Goal: Task Accomplishment & Management: Manage account settings

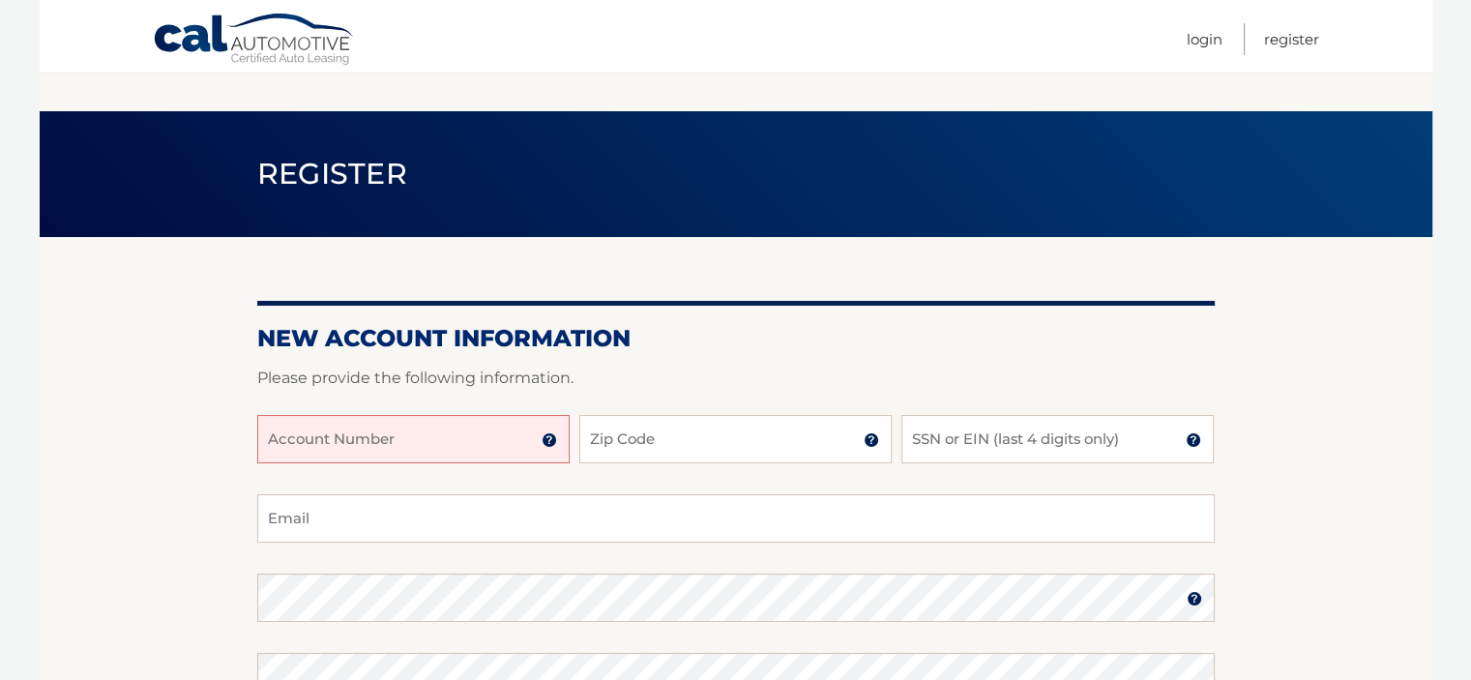
scroll to position [217, 0]
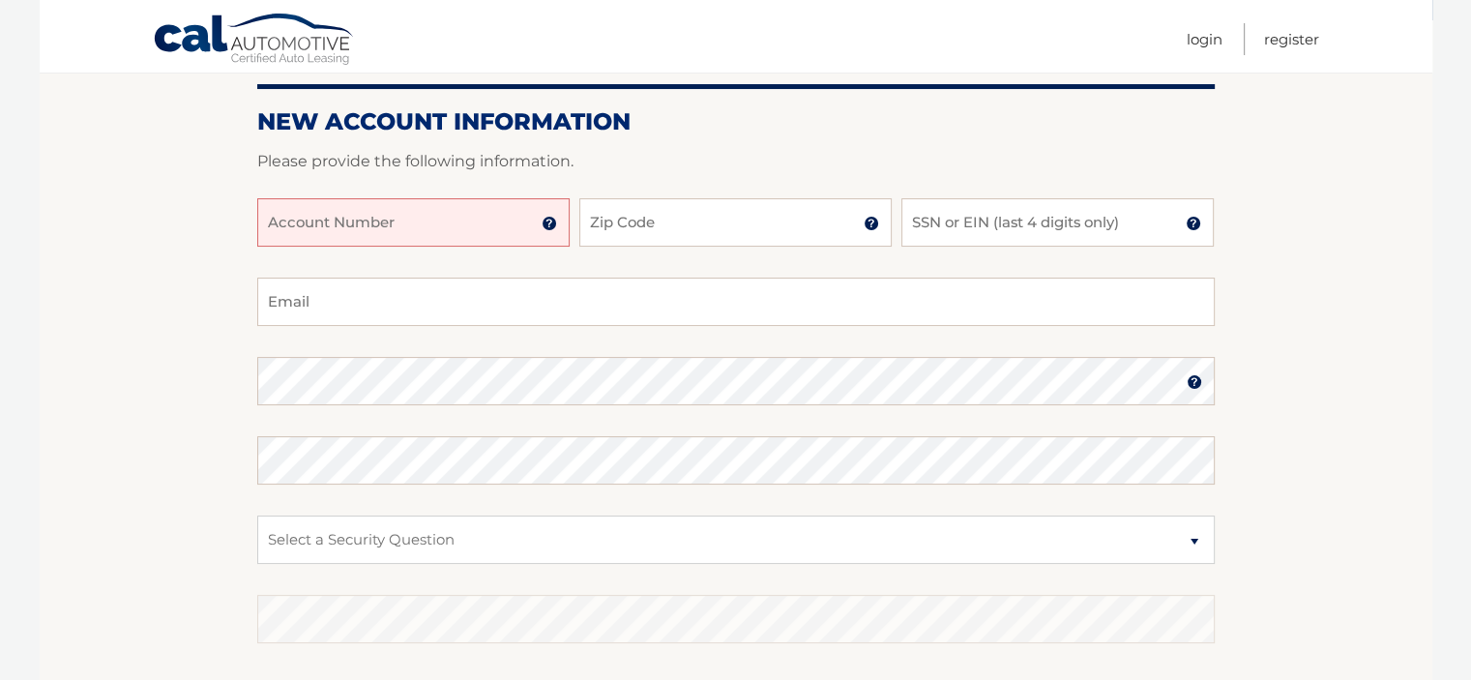
click at [320, 236] on input "Account Number" at bounding box center [413, 222] width 312 height 48
type input "44456018682"
click at [645, 215] on input "Zip Code" at bounding box center [735, 222] width 312 height 48
type input "08753"
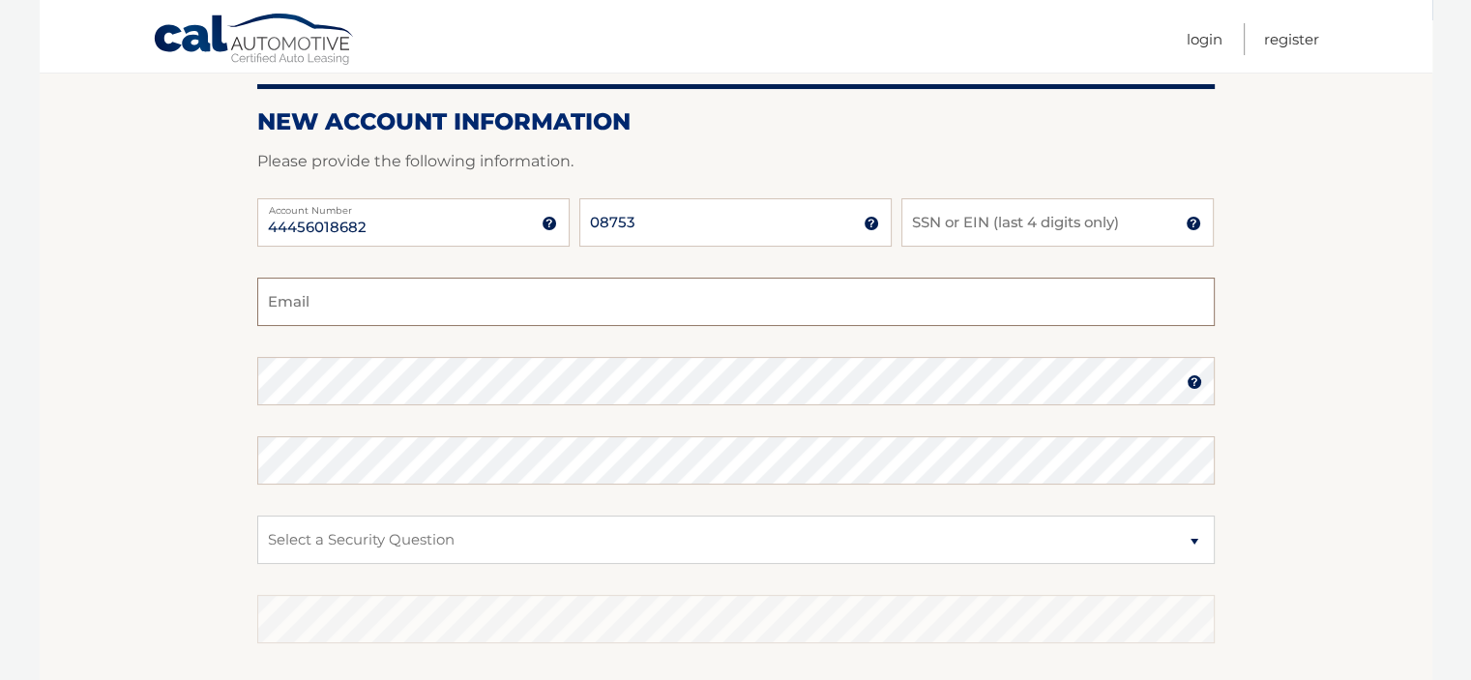
type input "gbrandis31@yahoo.com"
click at [960, 222] on input "SSN or EIN (last 4 digits only)" at bounding box center [1057, 222] width 312 height 48
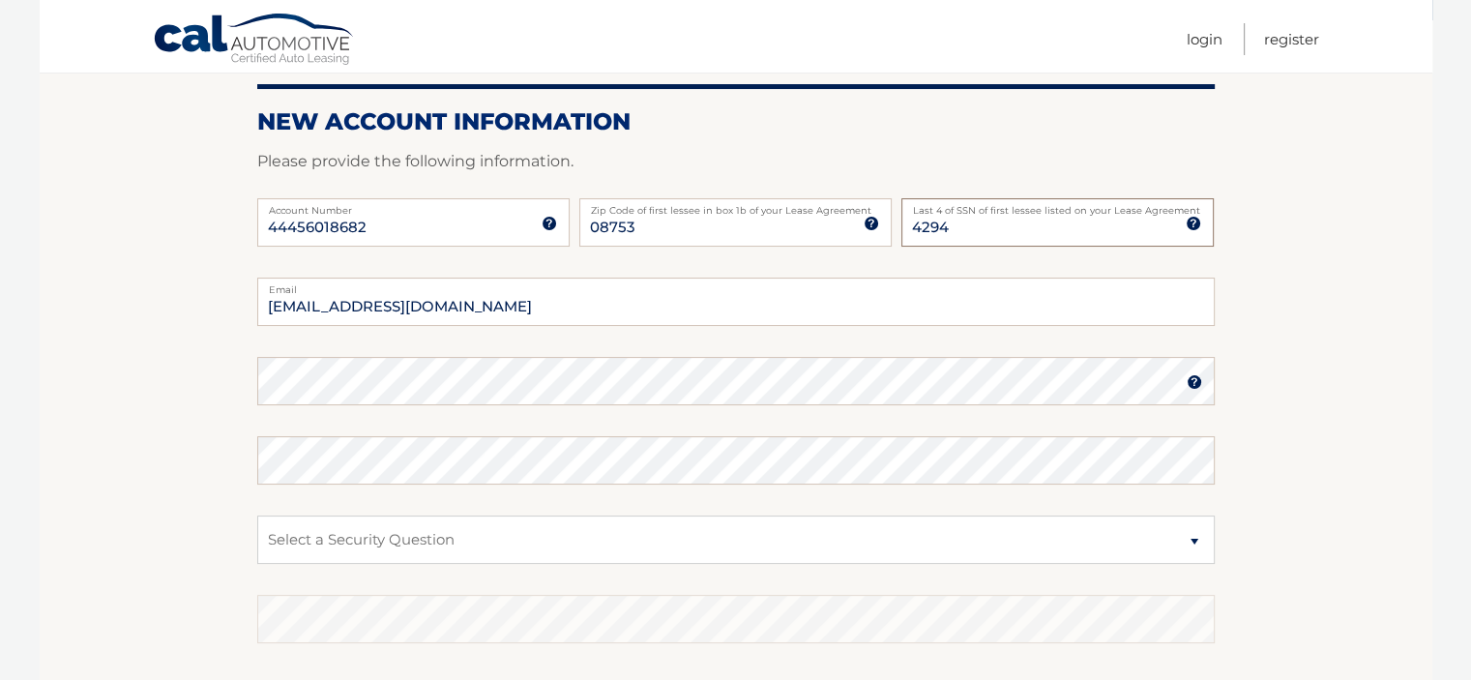
type input "4294"
click at [466, 311] on input "gbrandis31@yahoo.com" at bounding box center [735, 302] width 957 height 48
click at [1244, 308] on section "New Account Information Please provide the following information. 44456018682 A…" at bounding box center [736, 397] width 1392 height 755
click at [410, 427] on fieldset "gbrandis31@yahoo.com Email Password Password should be a minimum of 6 character…" at bounding box center [735, 527] width 957 height 498
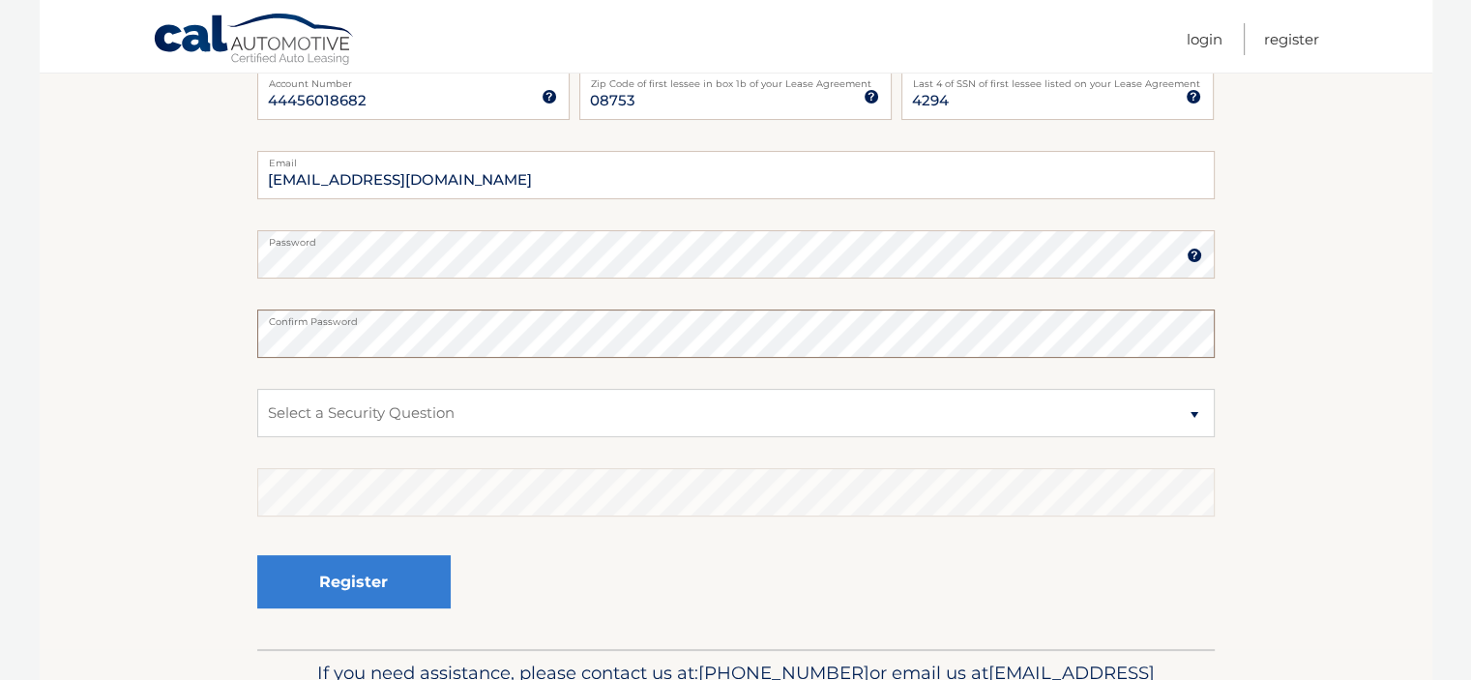
scroll to position [359, 0]
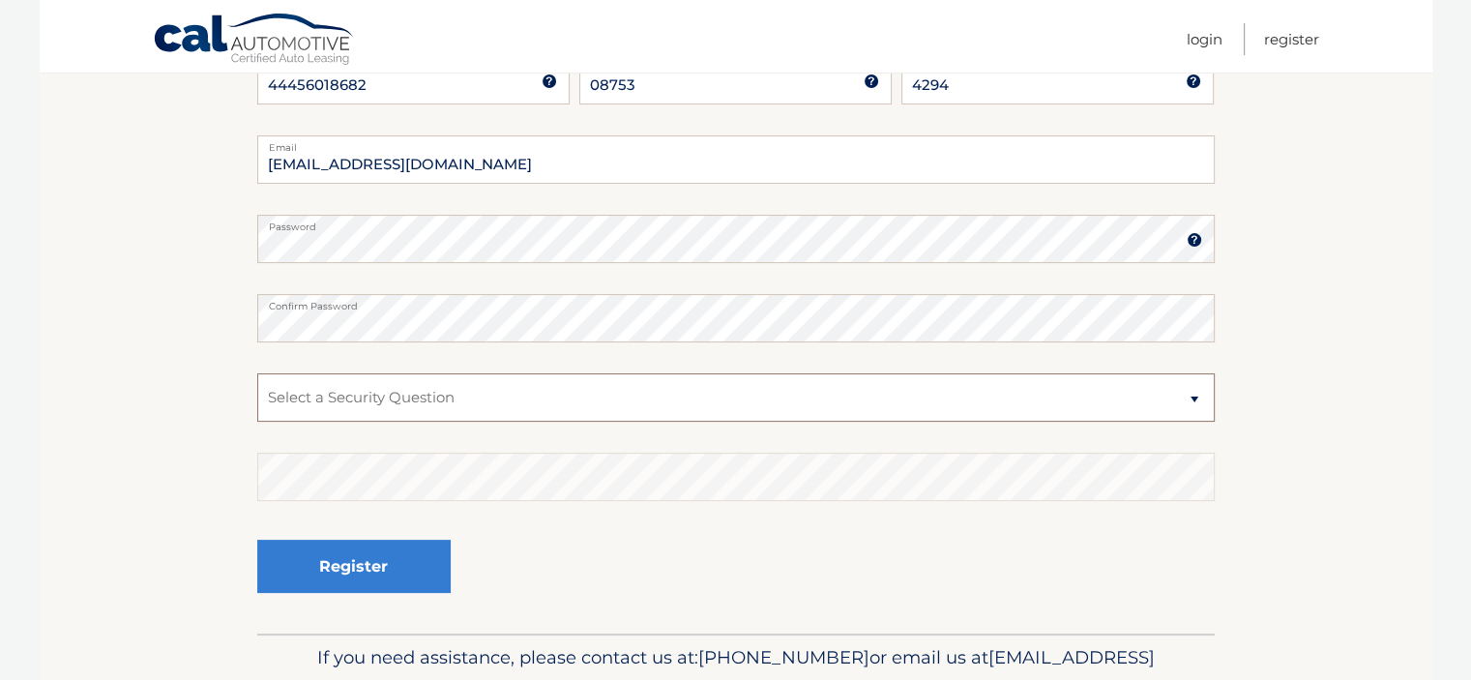
click at [360, 405] on select "Select a Security Question What was the name of your elementary school? What is…" at bounding box center [735, 397] width 957 height 48
select select "2"
click at [257, 373] on select "Select a Security Question What was the name of your elementary school? What is…" at bounding box center [735, 397] width 957 height 48
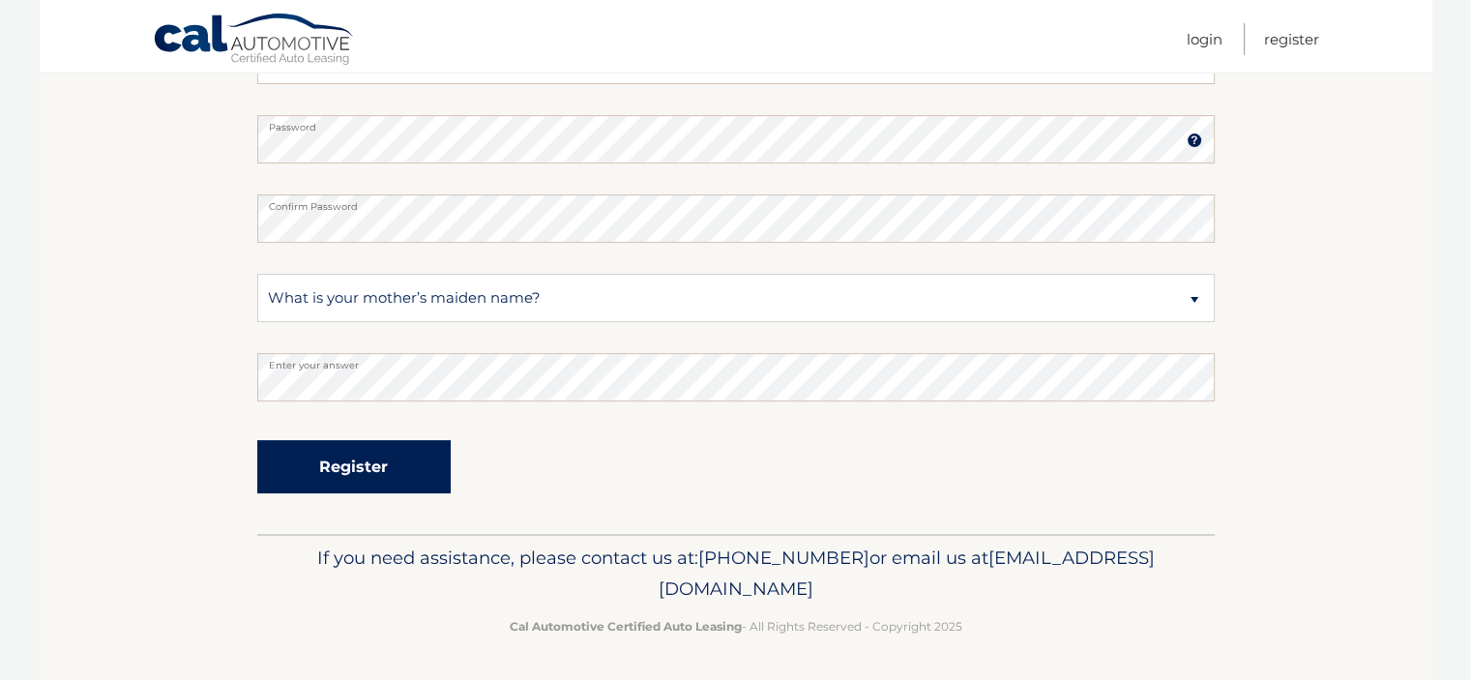
click at [362, 475] on button "Register" at bounding box center [353, 466] width 193 height 53
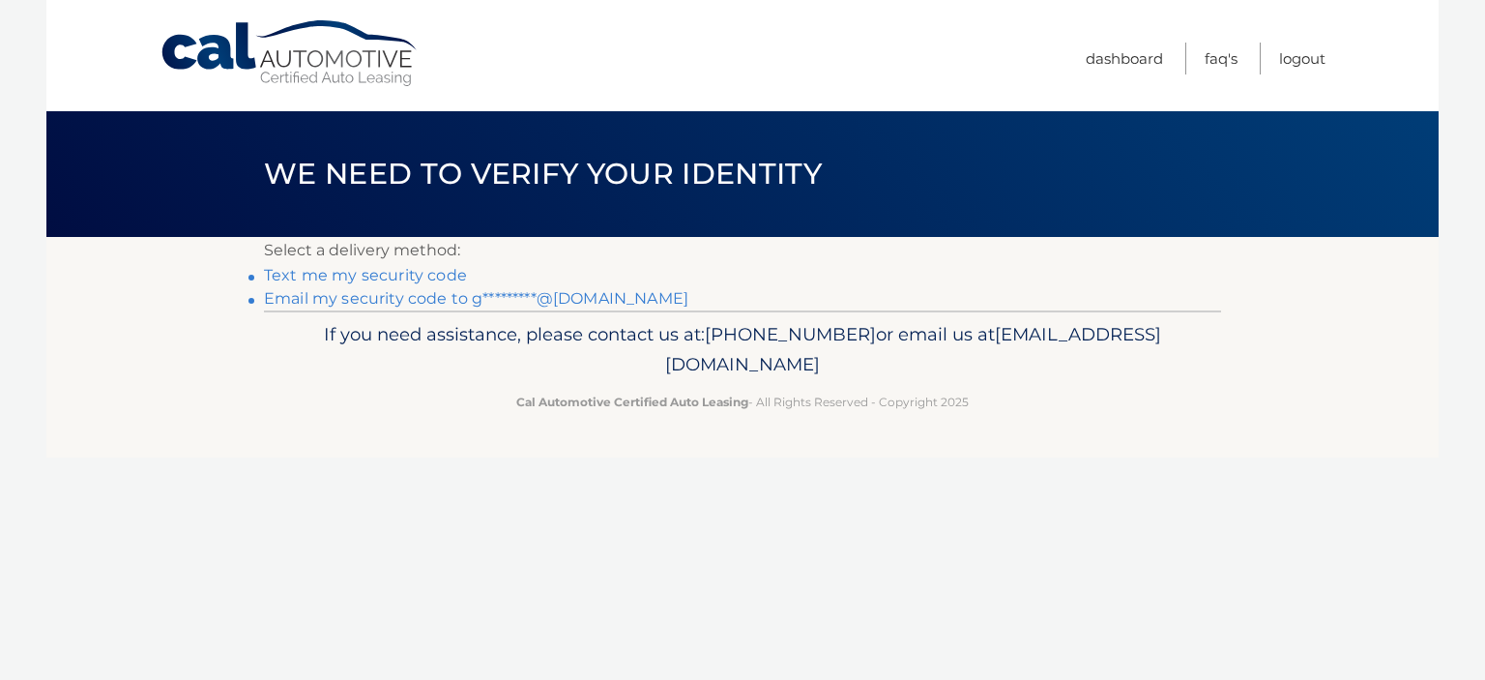
click at [391, 277] on link "Text me my security code" at bounding box center [365, 275] width 203 height 18
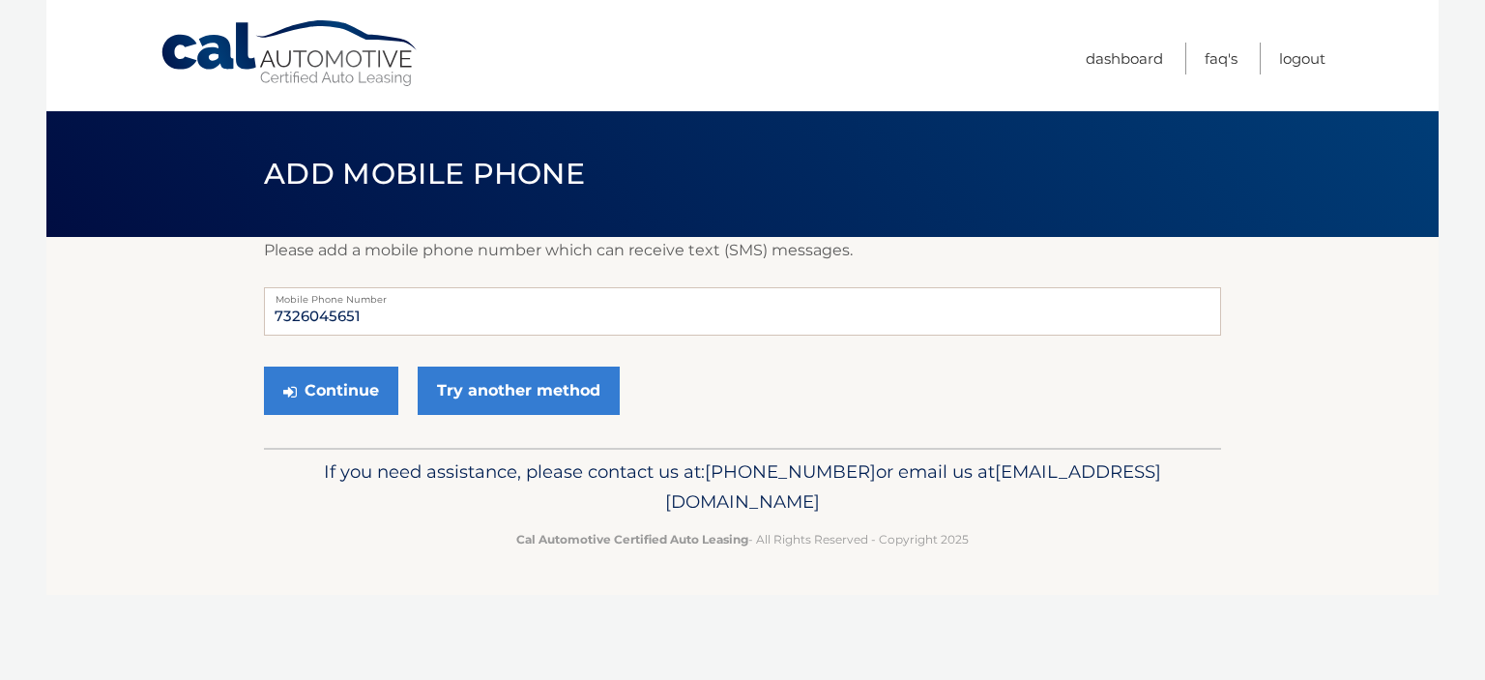
drag, startPoint x: 0, startPoint y: 0, endPoint x: 391, endPoint y: 277, distance: 478.7
click at [391, 277] on div "Please add a mobile phone number which can receive text (SMS) messages. 7326045…" at bounding box center [742, 342] width 957 height 211
click at [375, 314] on input "7326045651" at bounding box center [742, 311] width 957 height 48
type input "7326045835"
click at [339, 394] on button "Continue" at bounding box center [331, 390] width 134 height 48
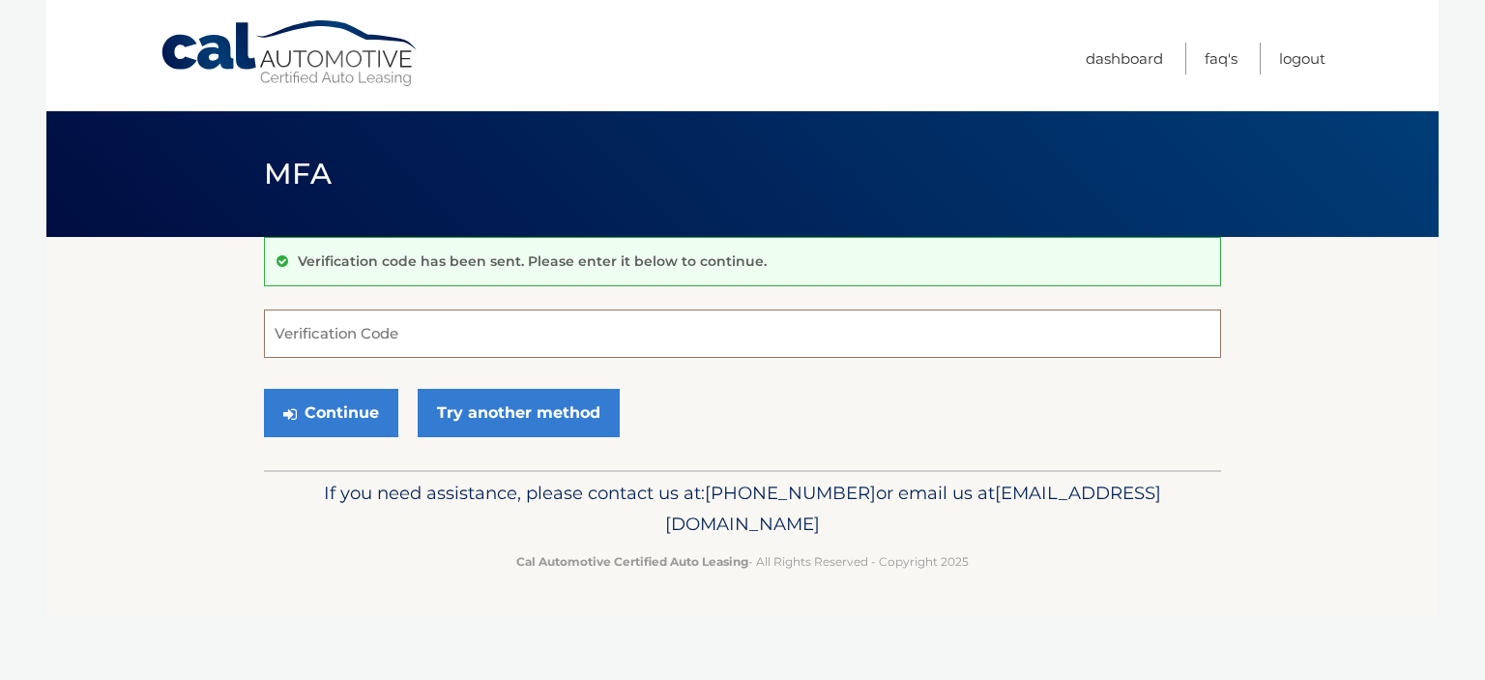
click at [348, 343] on input "Verification Code" at bounding box center [742, 333] width 957 height 48
click at [348, 343] on input "424487" at bounding box center [742, 333] width 957 height 48
type input "424487"
click at [342, 405] on button "Continue" at bounding box center [331, 413] width 134 height 48
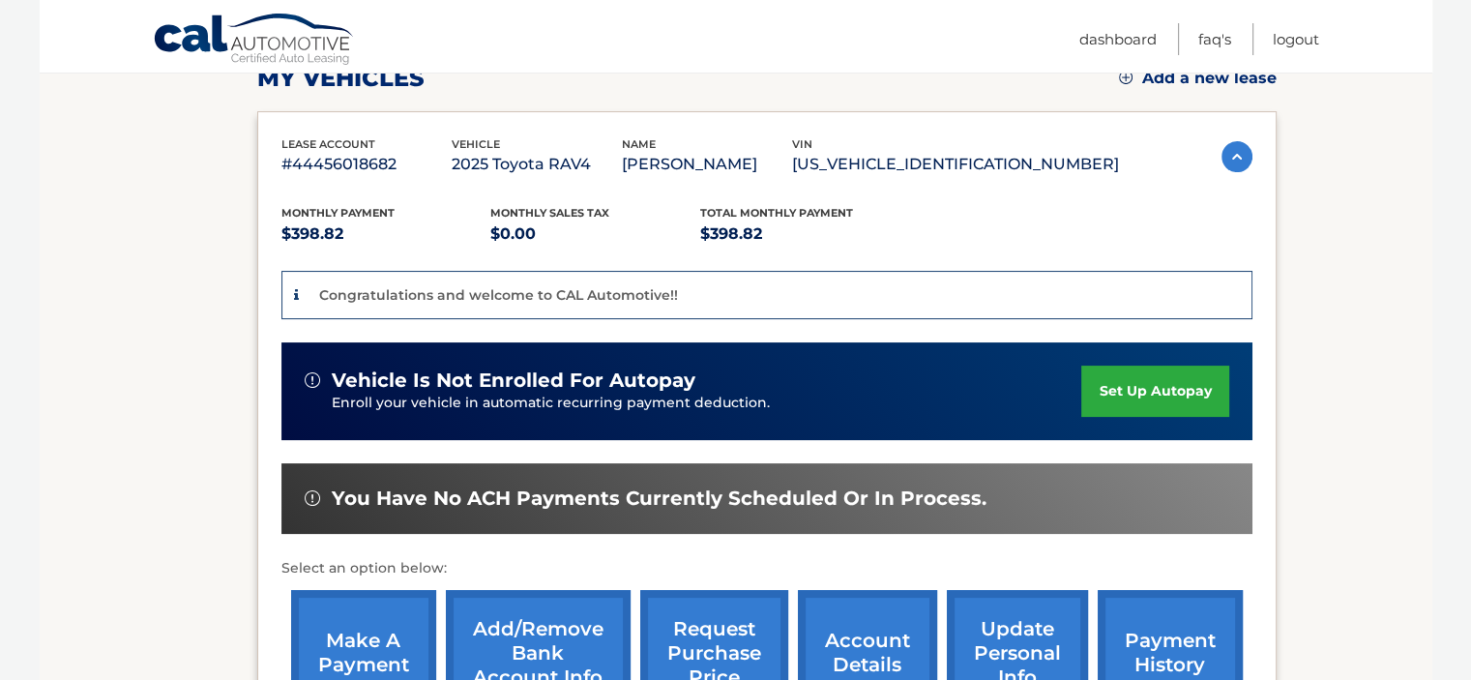
scroll to position [290, 0]
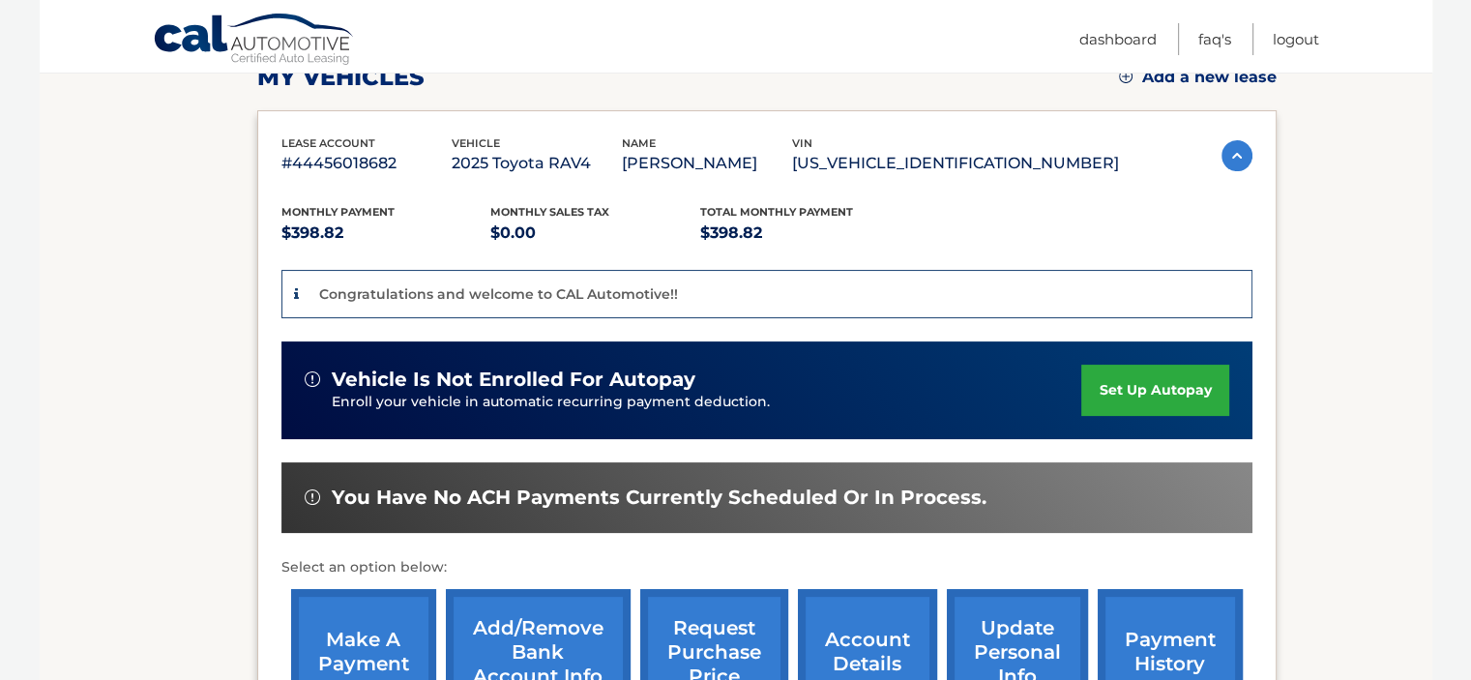
click at [1158, 384] on link "set up autopay" at bounding box center [1154, 390] width 147 height 51
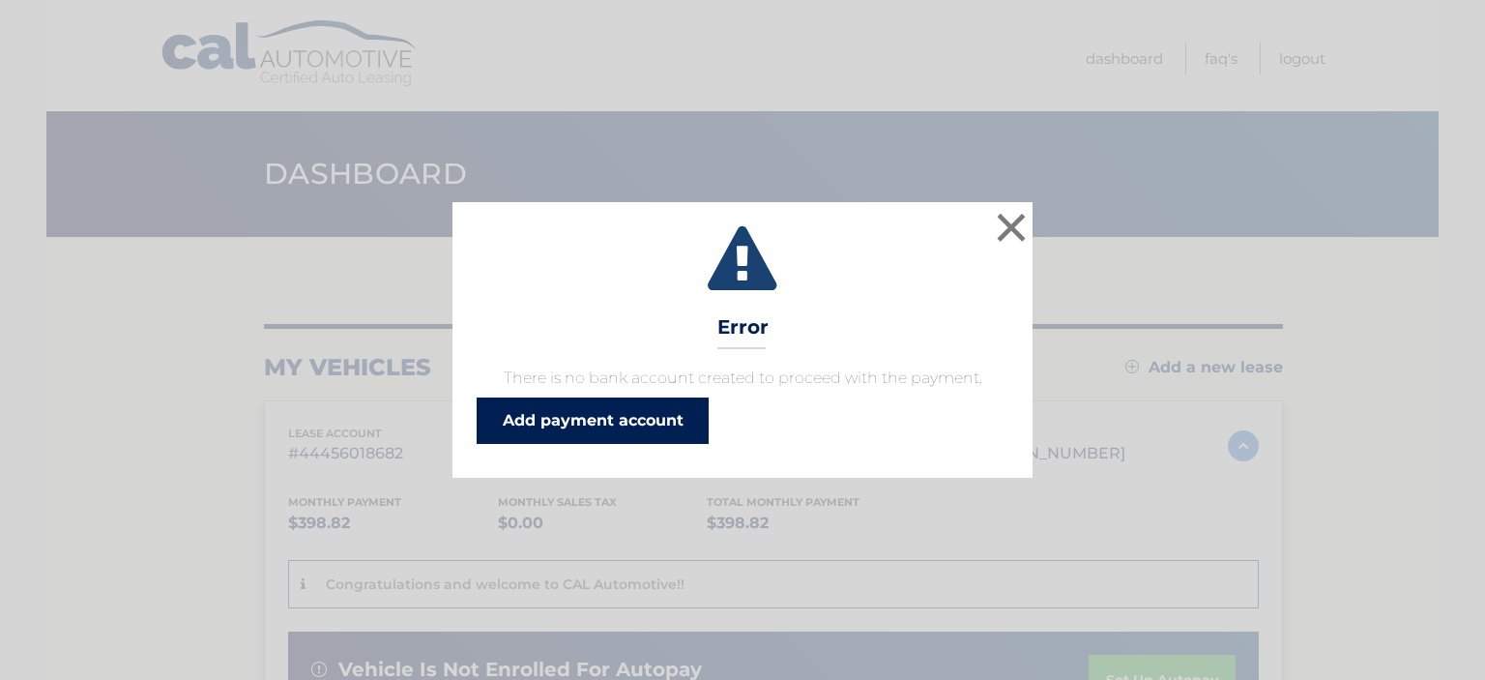
click at [578, 428] on link "Add payment account" at bounding box center [593, 420] width 232 height 46
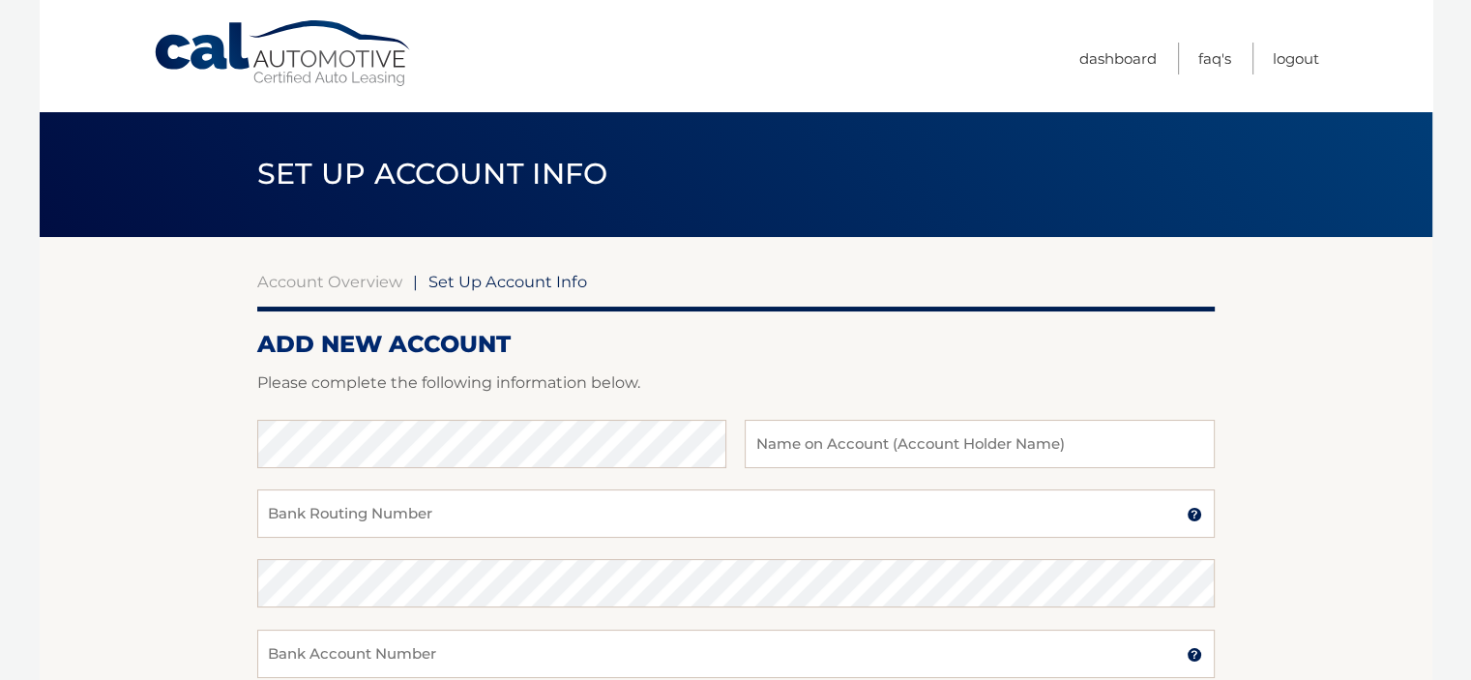
scroll to position [197, 0]
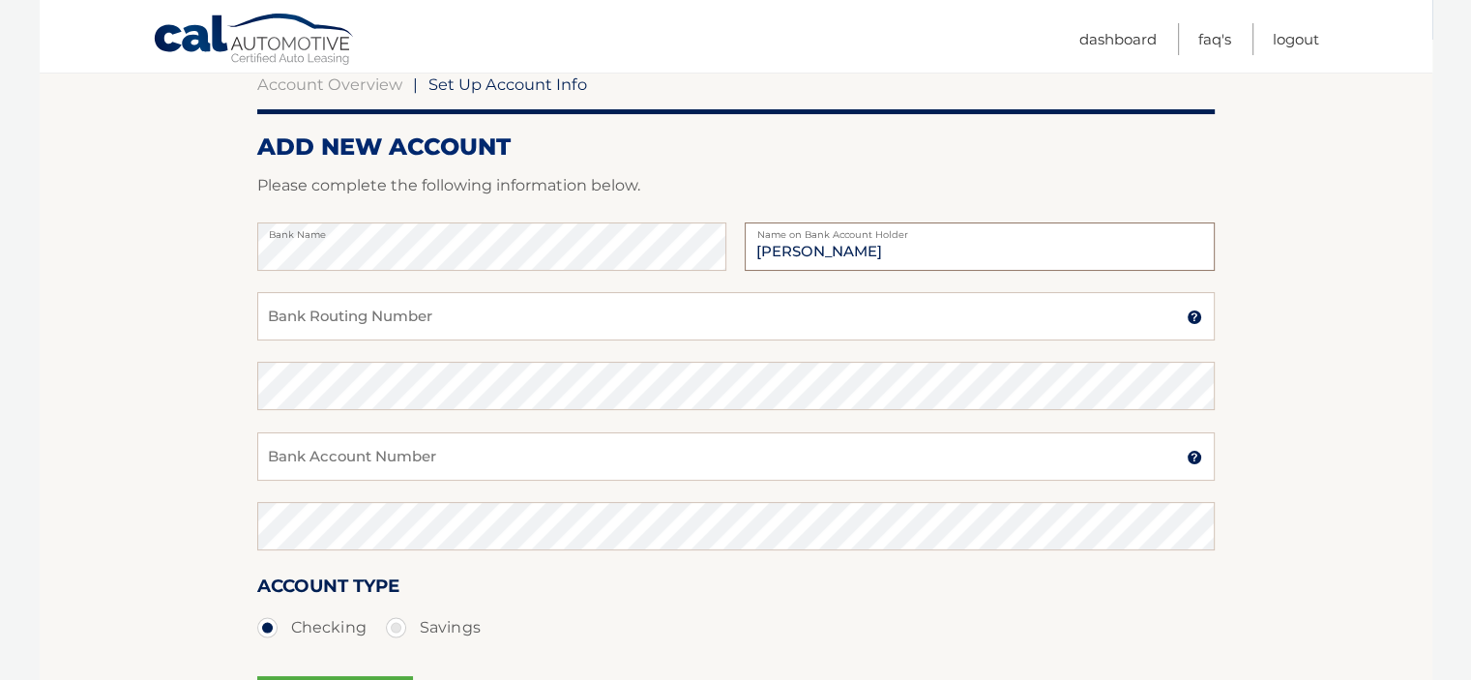
type input "Diane D. Bell"
click at [343, 320] on input "Bank Routing Number" at bounding box center [735, 316] width 957 height 48
click at [1184, 330] on input "Bank Routing Number" at bounding box center [735, 316] width 957 height 48
click at [1193, 313] on img at bounding box center [1194, 316] width 15 height 15
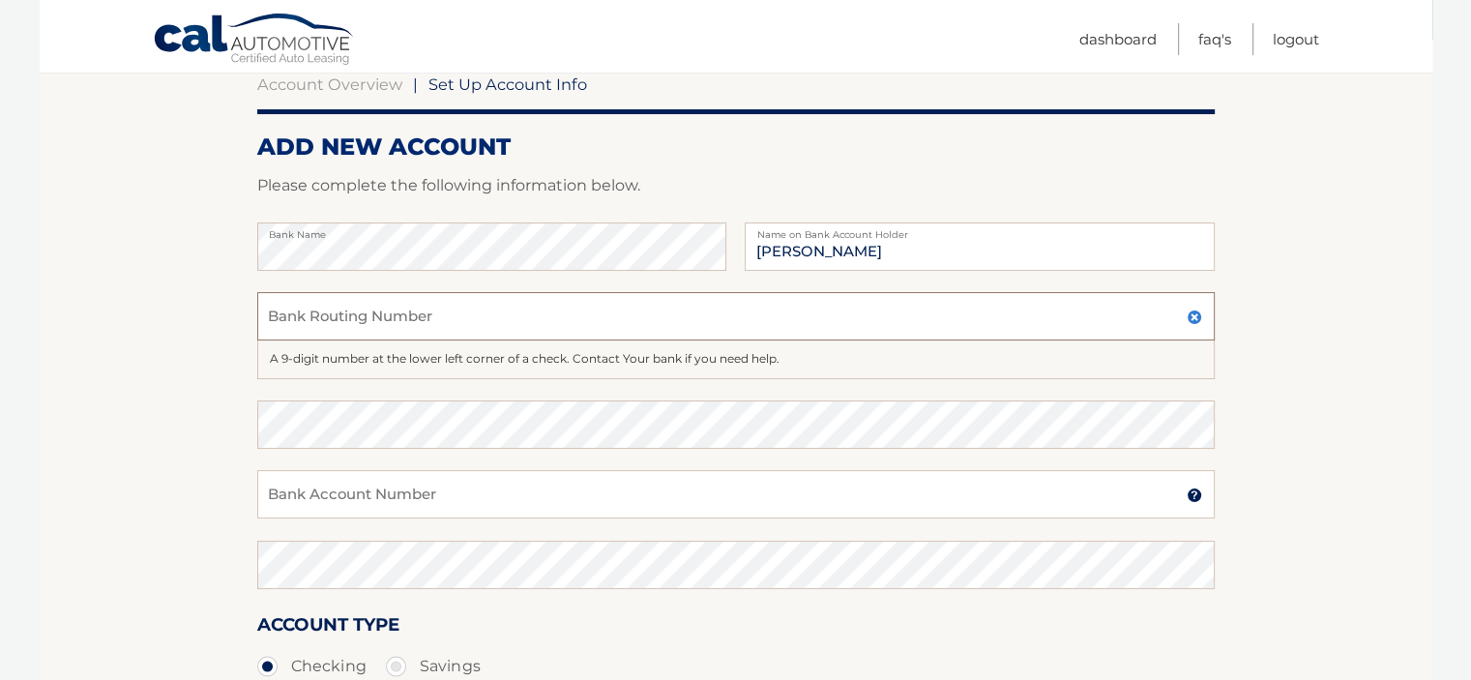
click at [331, 313] on input "Bank Routing Number" at bounding box center [735, 316] width 957 height 48
type input "021200025"
click at [333, 506] on input "Bank Account Number" at bounding box center [735, 494] width 957 height 48
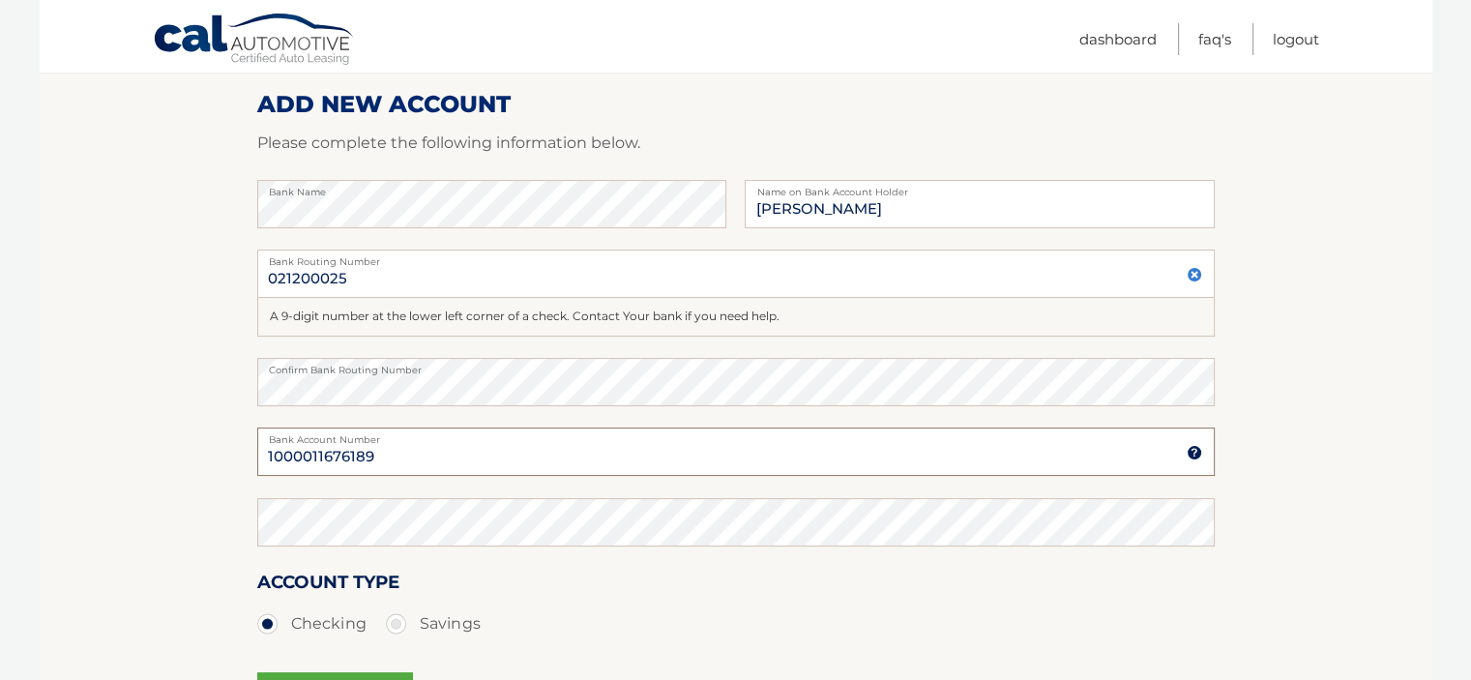
scroll to position [244, 0]
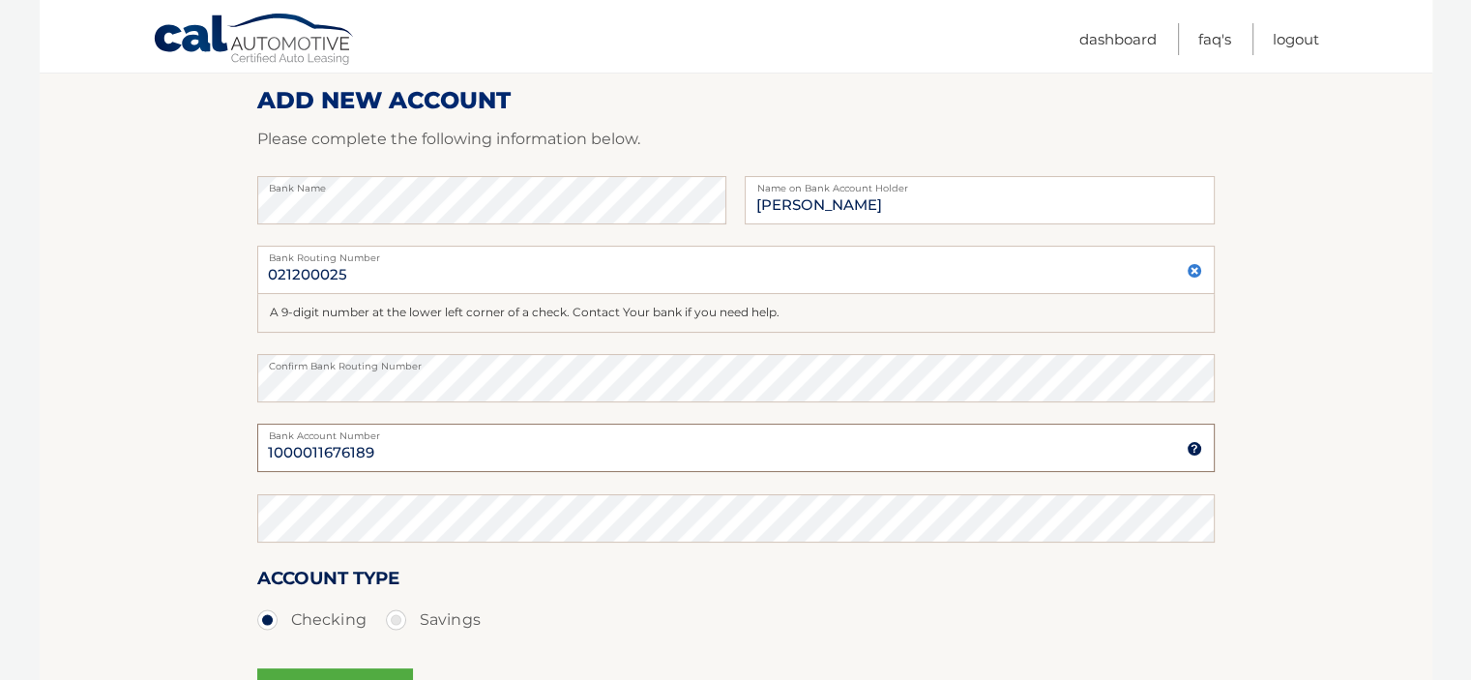
type input "1000011676189"
click at [132, 521] on section "Account Overview | Set Up Account Info ADD NEW ACCOUNT Please complete the foll…" at bounding box center [736, 381] width 1392 height 776
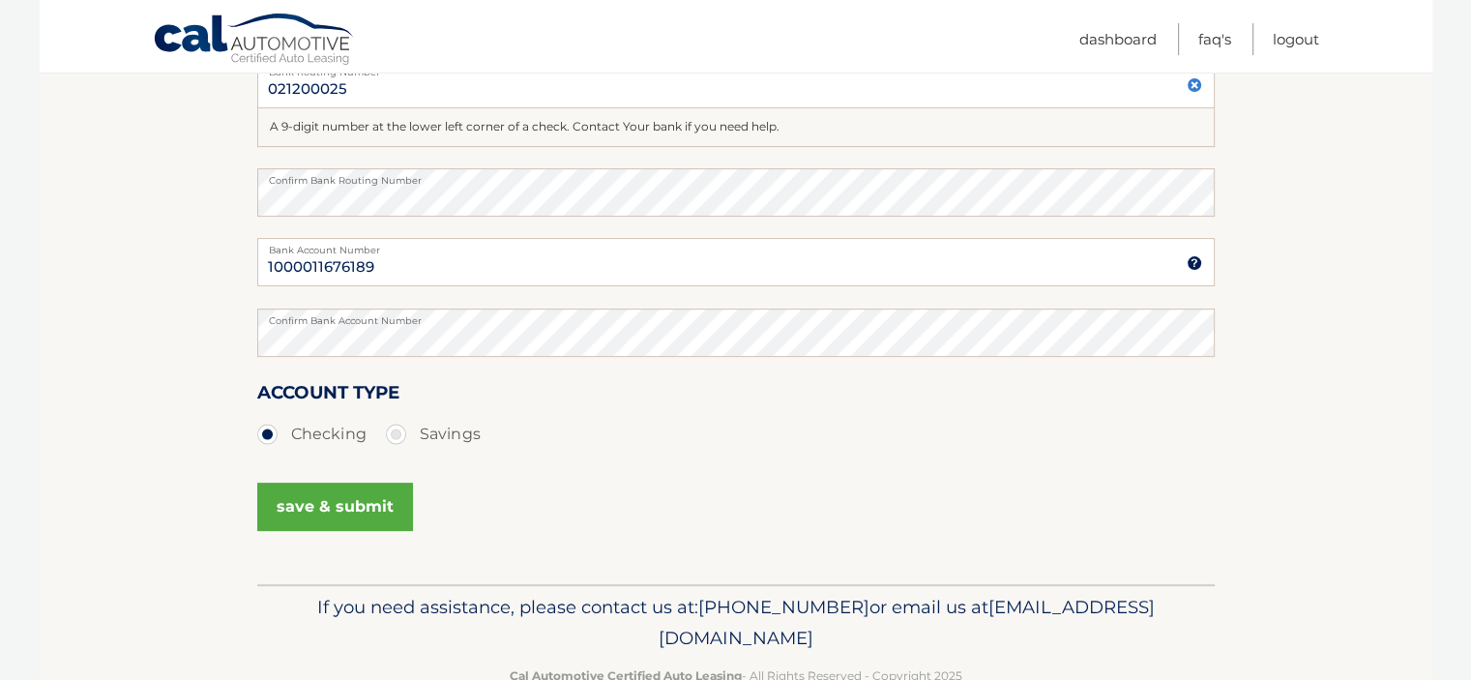
scroll to position [431, 0]
click at [323, 505] on button "save & submit" at bounding box center [335, 505] width 156 height 48
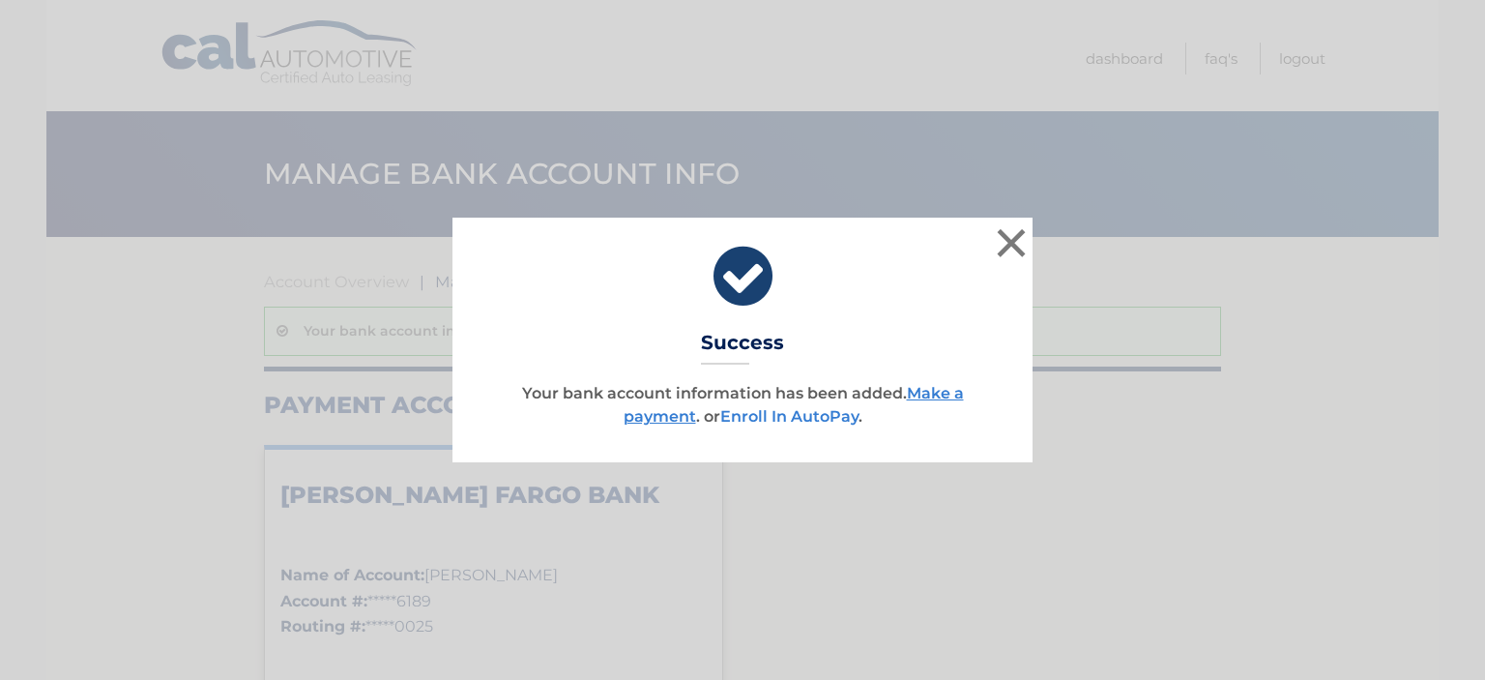
click at [800, 417] on link "Enroll In AutoPay" at bounding box center [789, 416] width 138 height 18
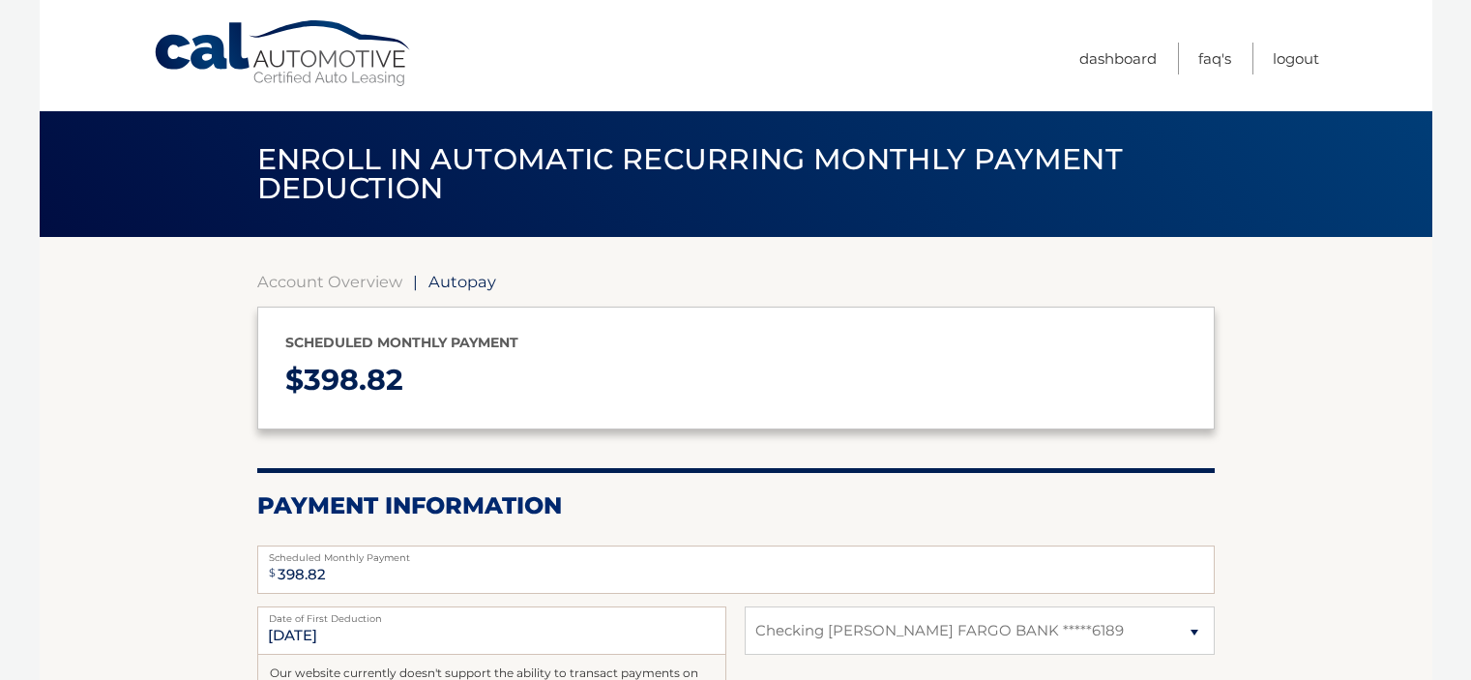
select select "YzJiOTljMWMtNjA5MC00OGI4LWJiMzktMWE1Njk1YjM0ZDJh"
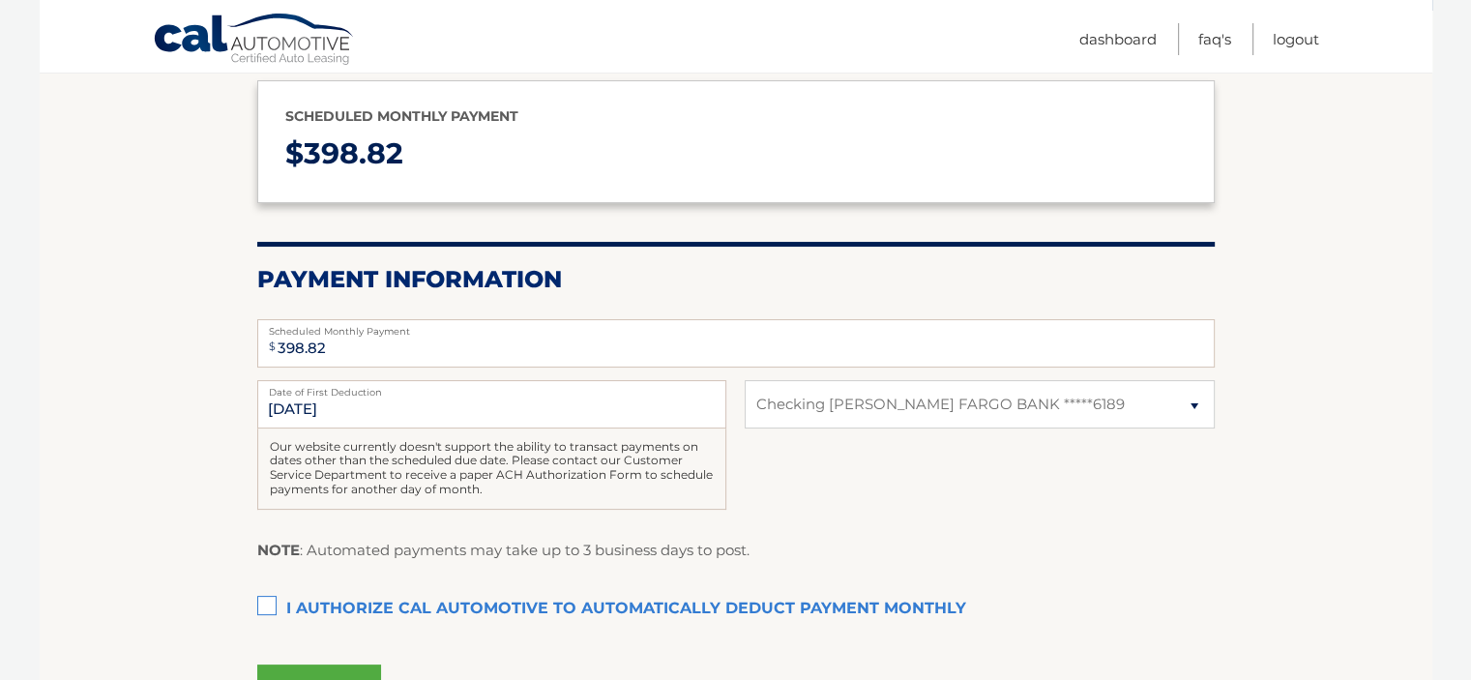
scroll to position [312, 0]
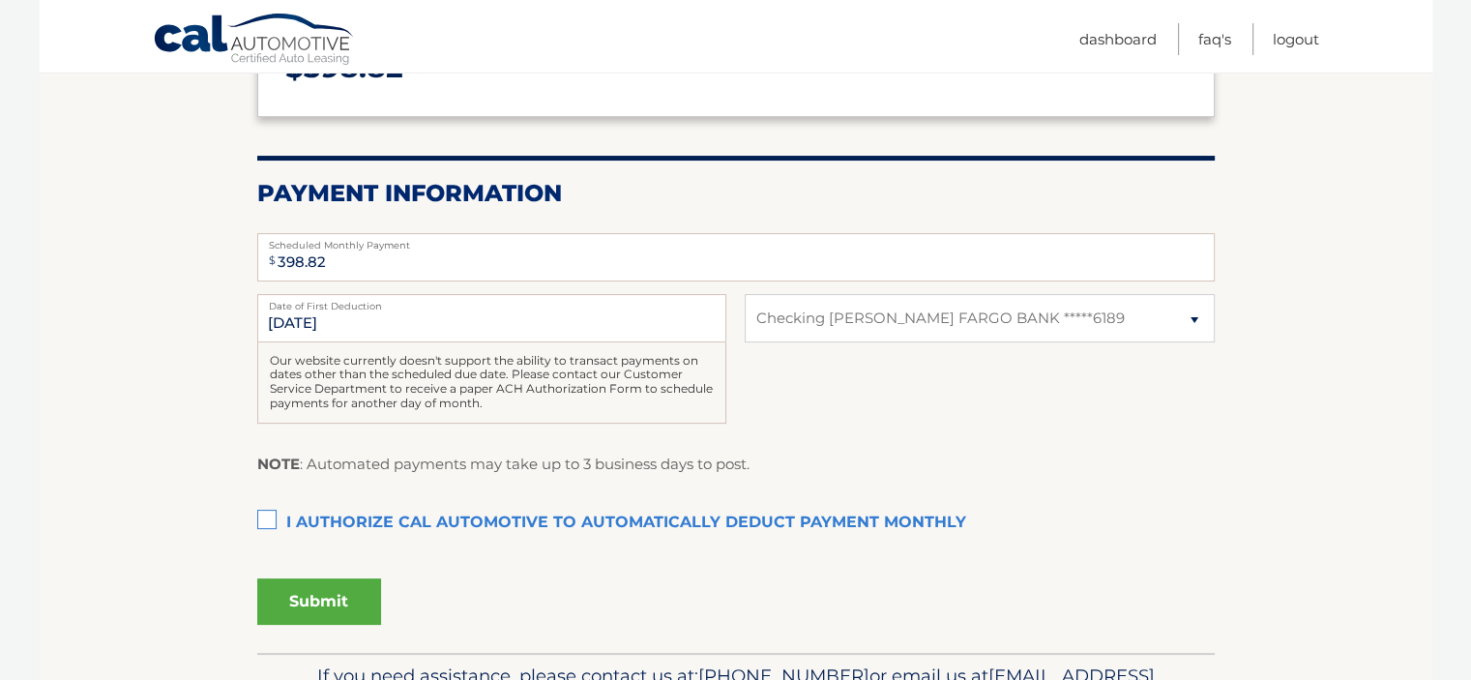
click at [264, 519] on label "I authorize cal automotive to automatically deduct payment monthly This checkbo…" at bounding box center [735, 523] width 957 height 39
click at [0, 0] on input "I authorize cal automotive to automatically deduct payment monthly This checkbo…" at bounding box center [0, 0] width 0 height 0
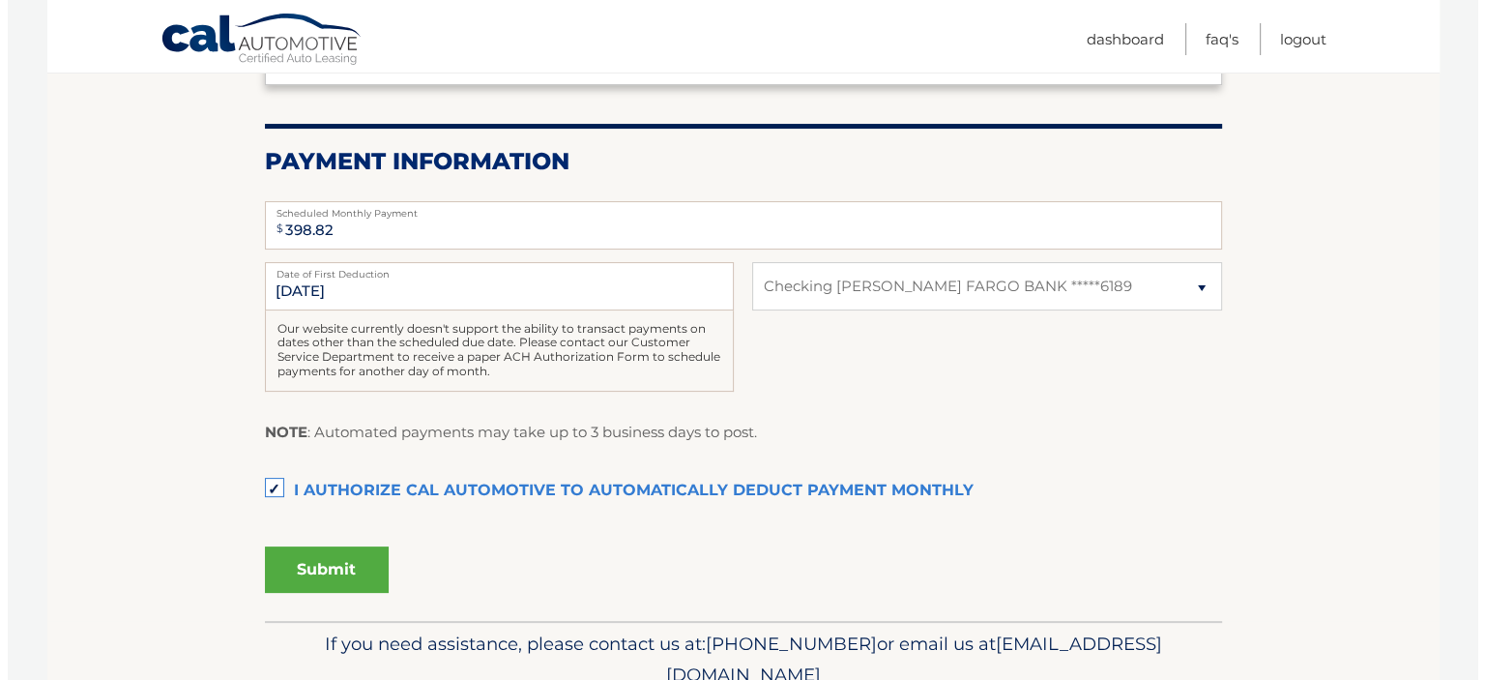
scroll to position [429, 0]
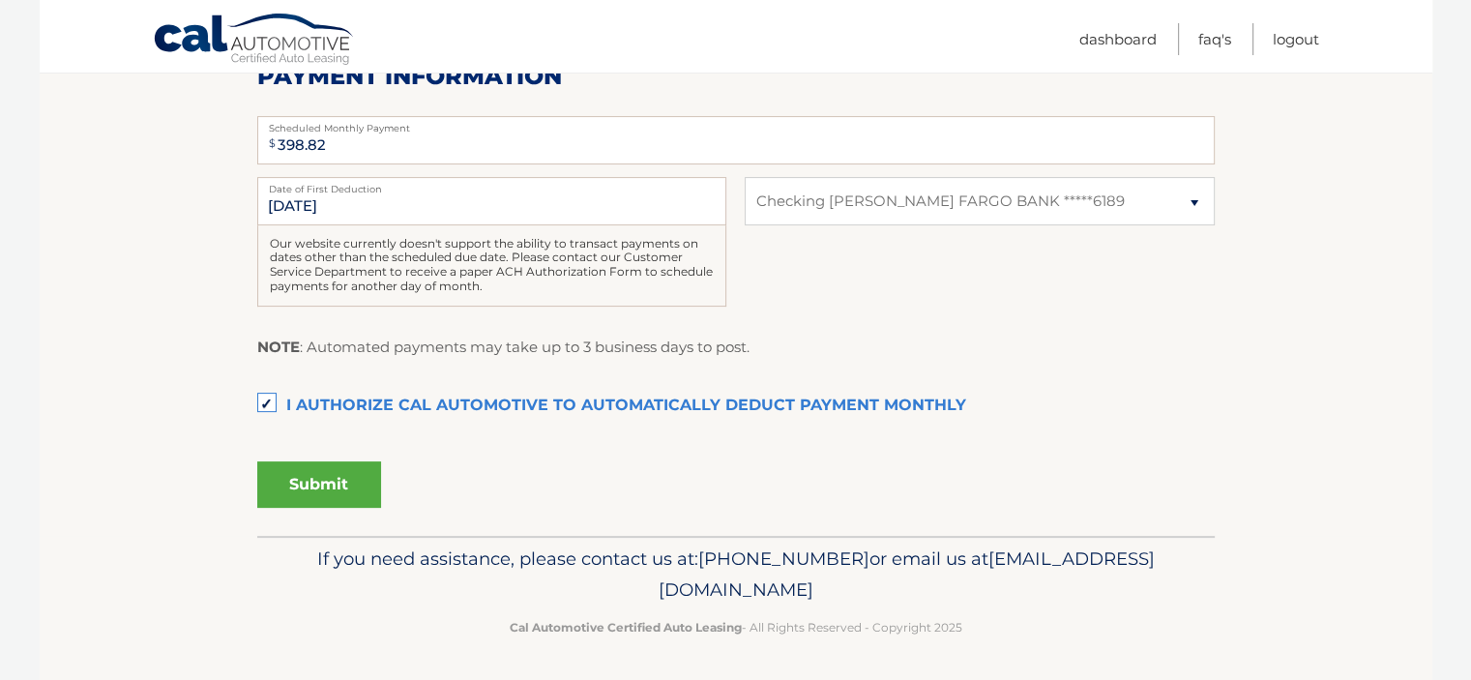
click at [330, 490] on button "Submit" at bounding box center [319, 484] width 124 height 46
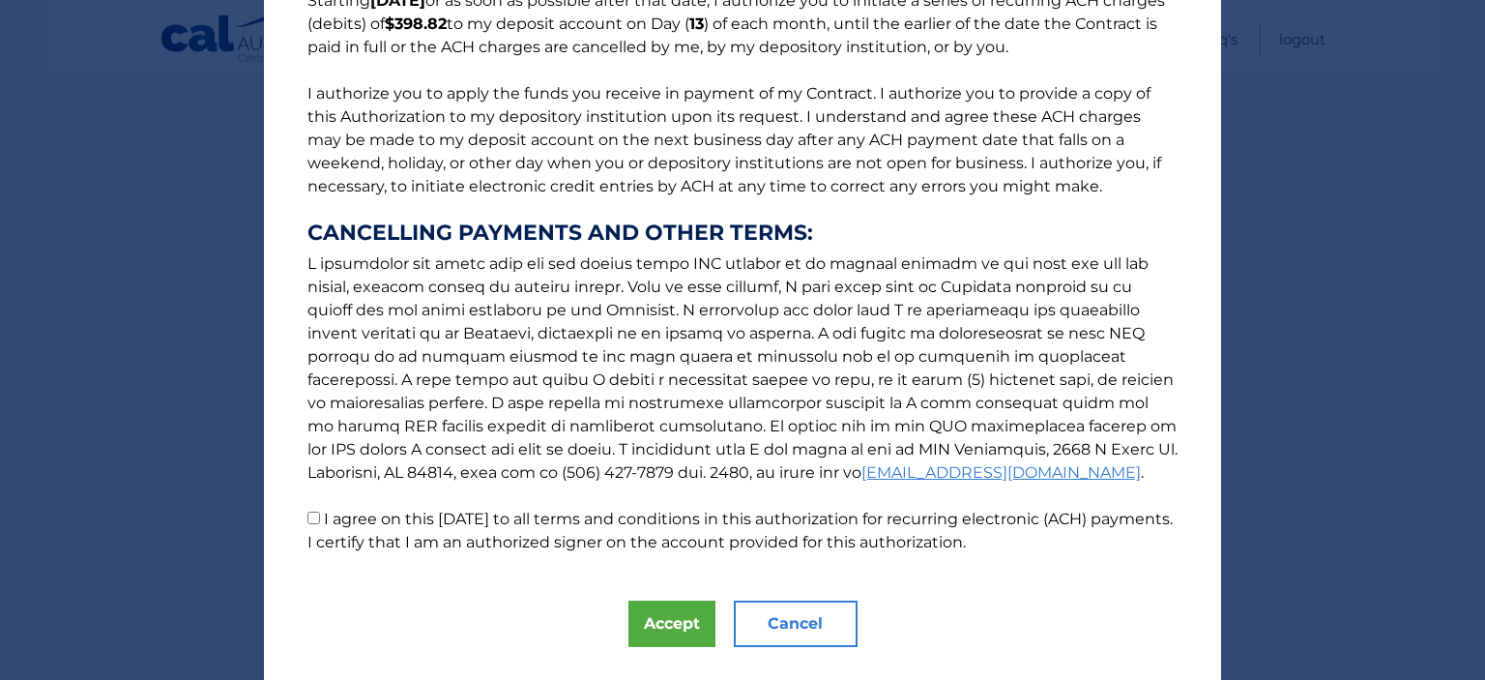
scroll to position [233, 0]
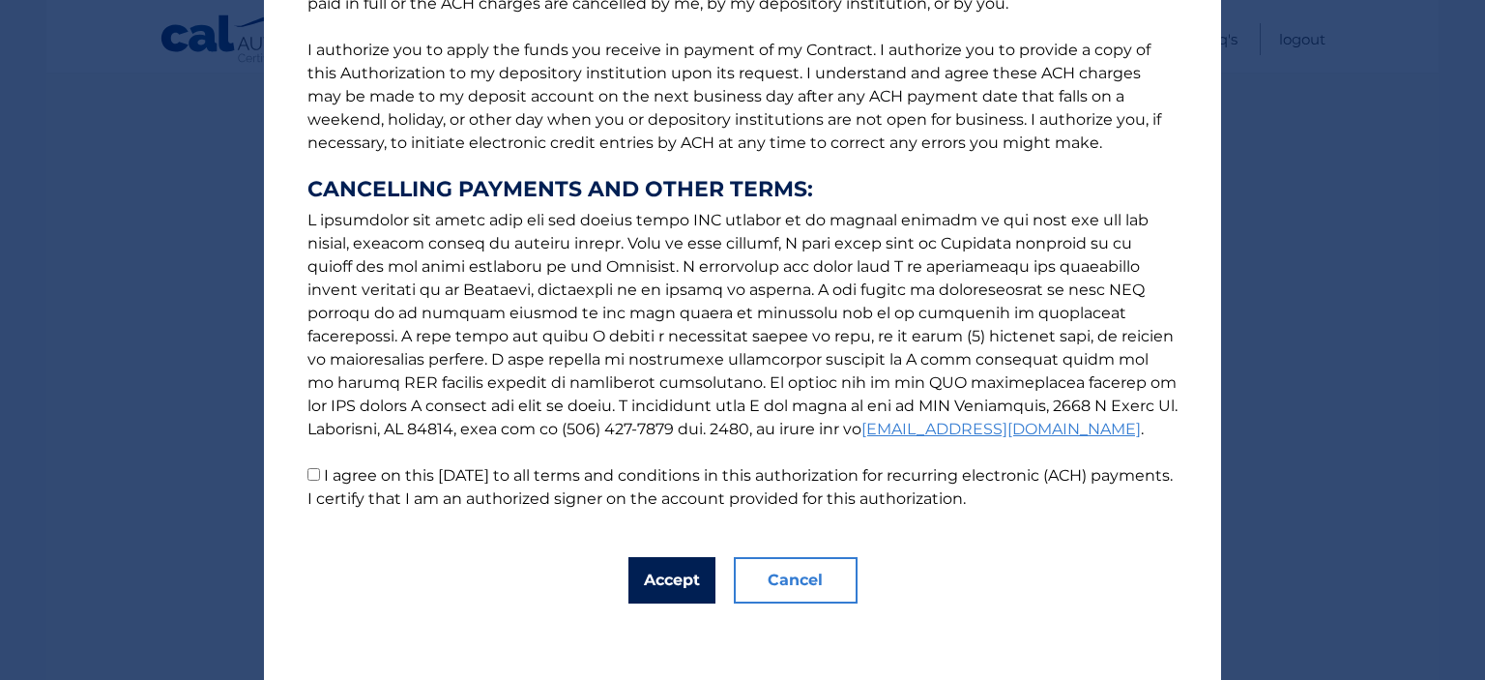
drag, startPoint x: 666, startPoint y: 596, endPoint x: 657, endPoint y: 575, distance: 22.5
drag, startPoint x: 657, startPoint y: 575, endPoint x: 560, endPoint y: 591, distance: 97.9
click at [560, 591] on div "The words "I" "me" and "my" mean any identified Customer who signs this Authori…" at bounding box center [742, 224] width 957 height 914
click at [663, 595] on button "Accept" at bounding box center [672, 580] width 87 height 46
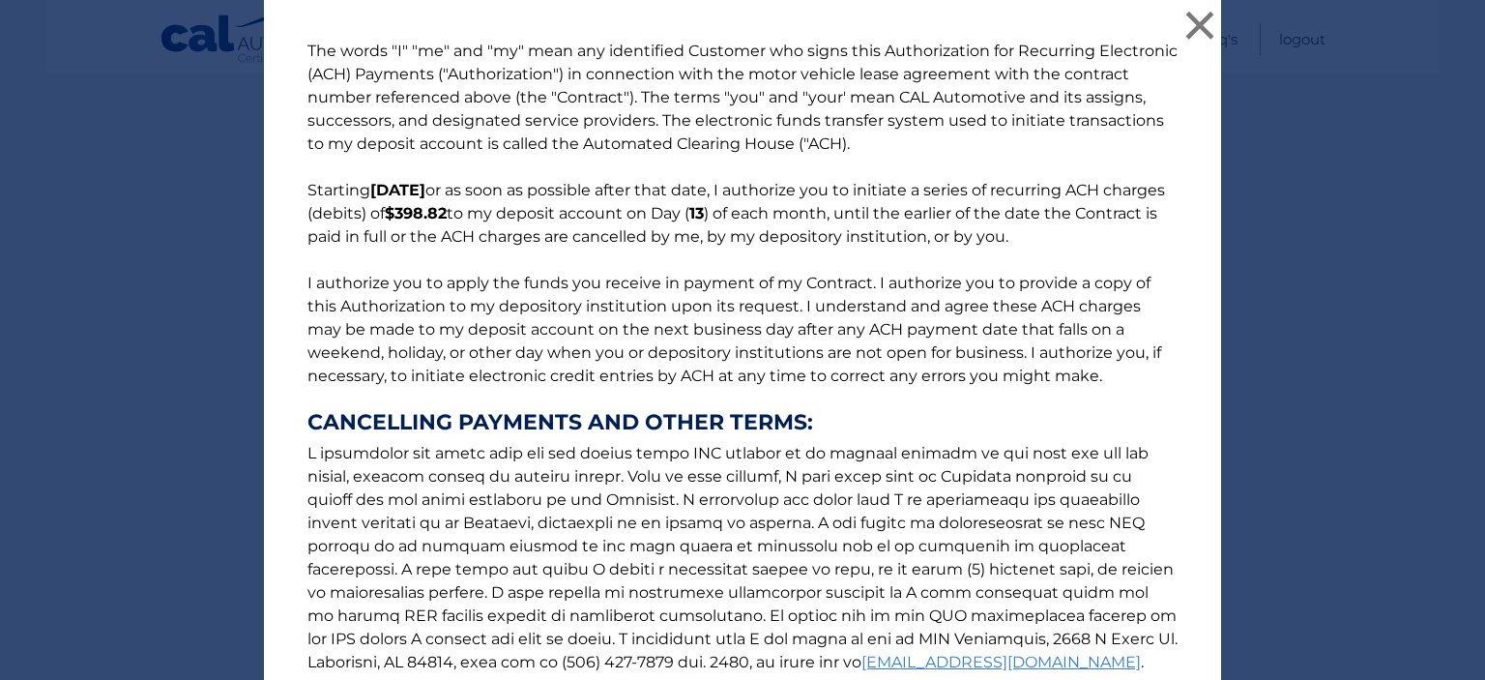
scroll to position [278, 0]
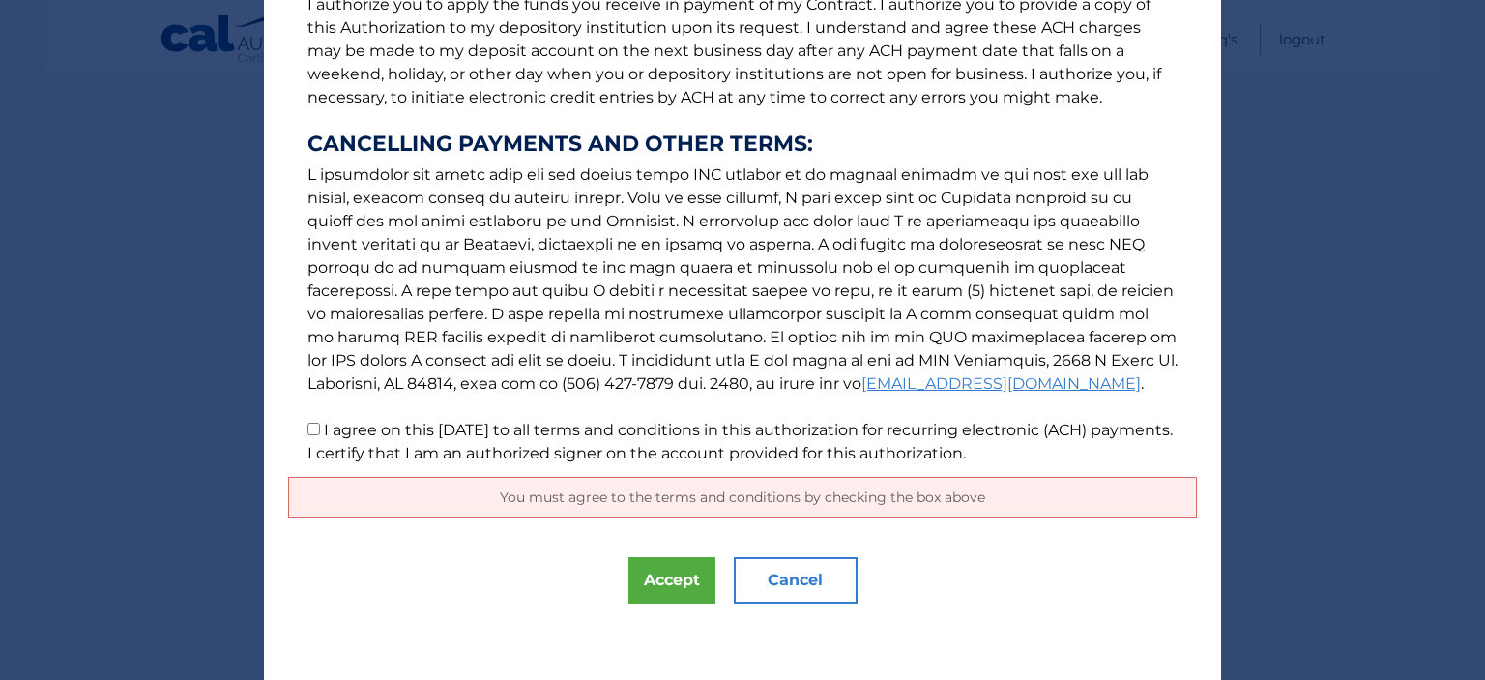
click at [681, 506] on div "You must agree to the terms and conditions by checking the box above" at bounding box center [742, 498] width 909 height 42
click at [309, 432] on input "I agree on this 10/06/2025 to all terms and conditions in this authorization fo…" at bounding box center [314, 429] width 13 height 13
checkbox input "true"
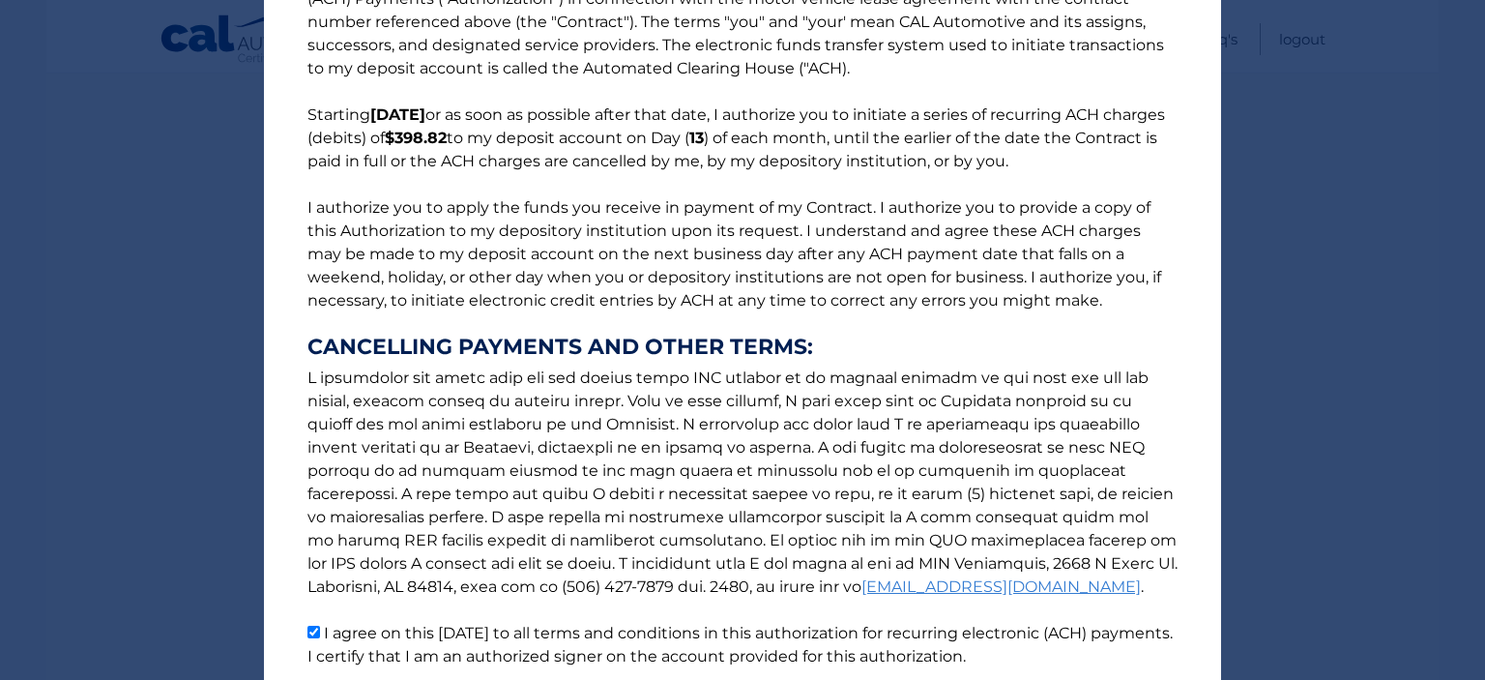
scroll to position [233, 0]
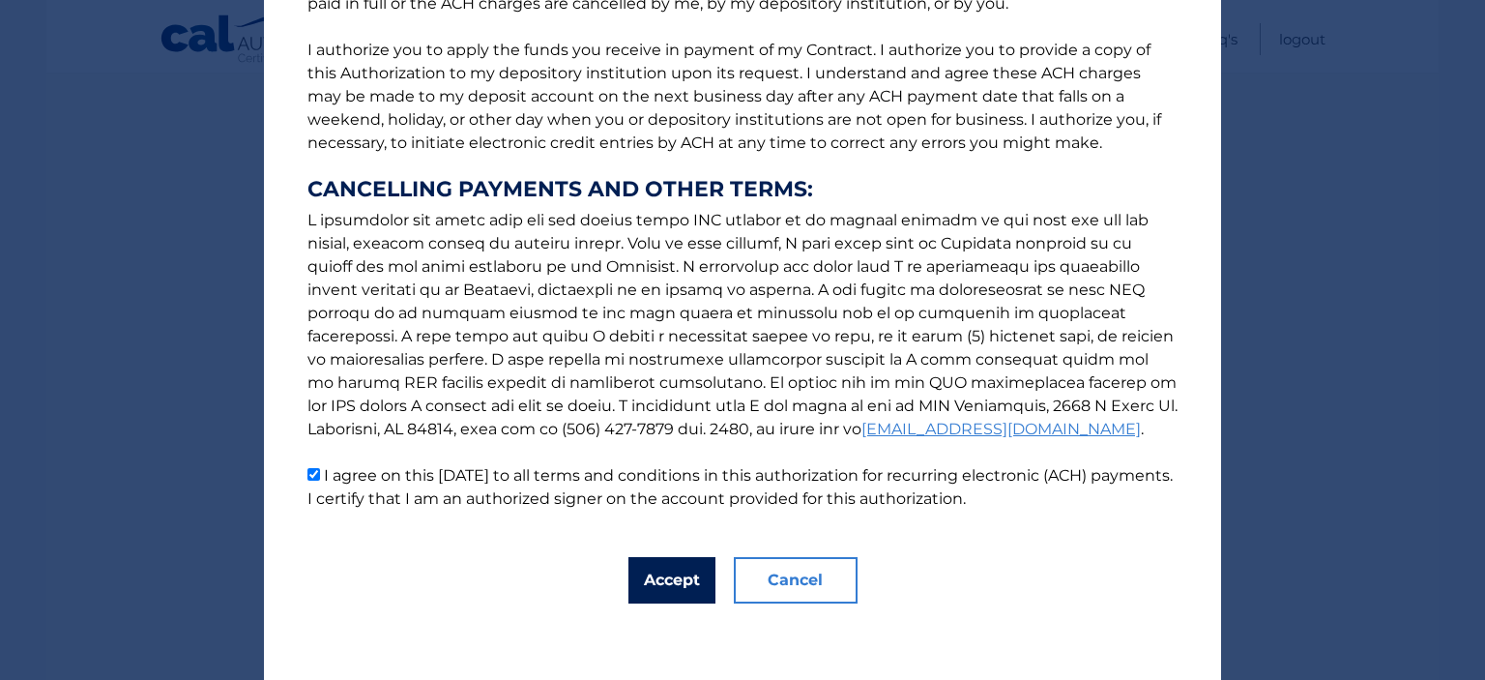
click at [659, 579] on button "Accept" at bounding box center [672, 580] width 87 height 46
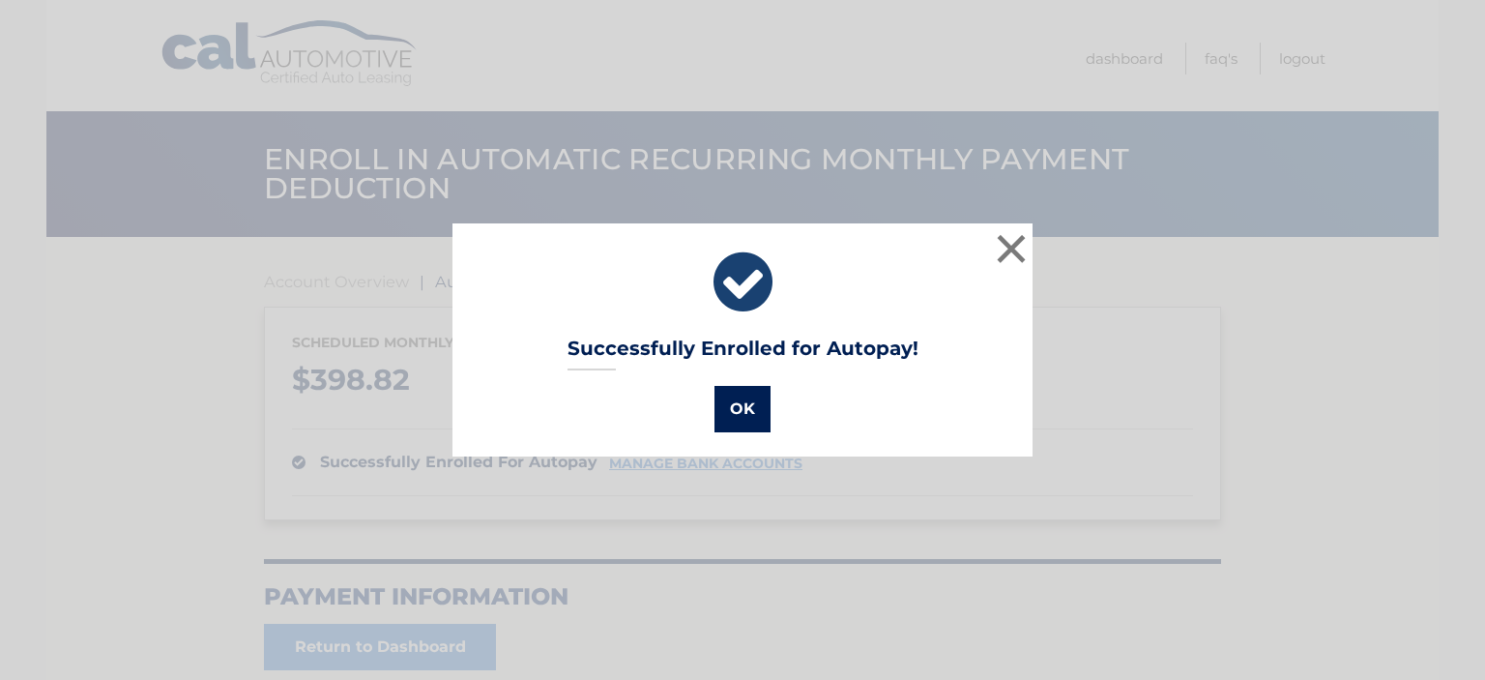
click at [717, 416] on button "OK" at bounding box center [743, 409] width 56 height 46
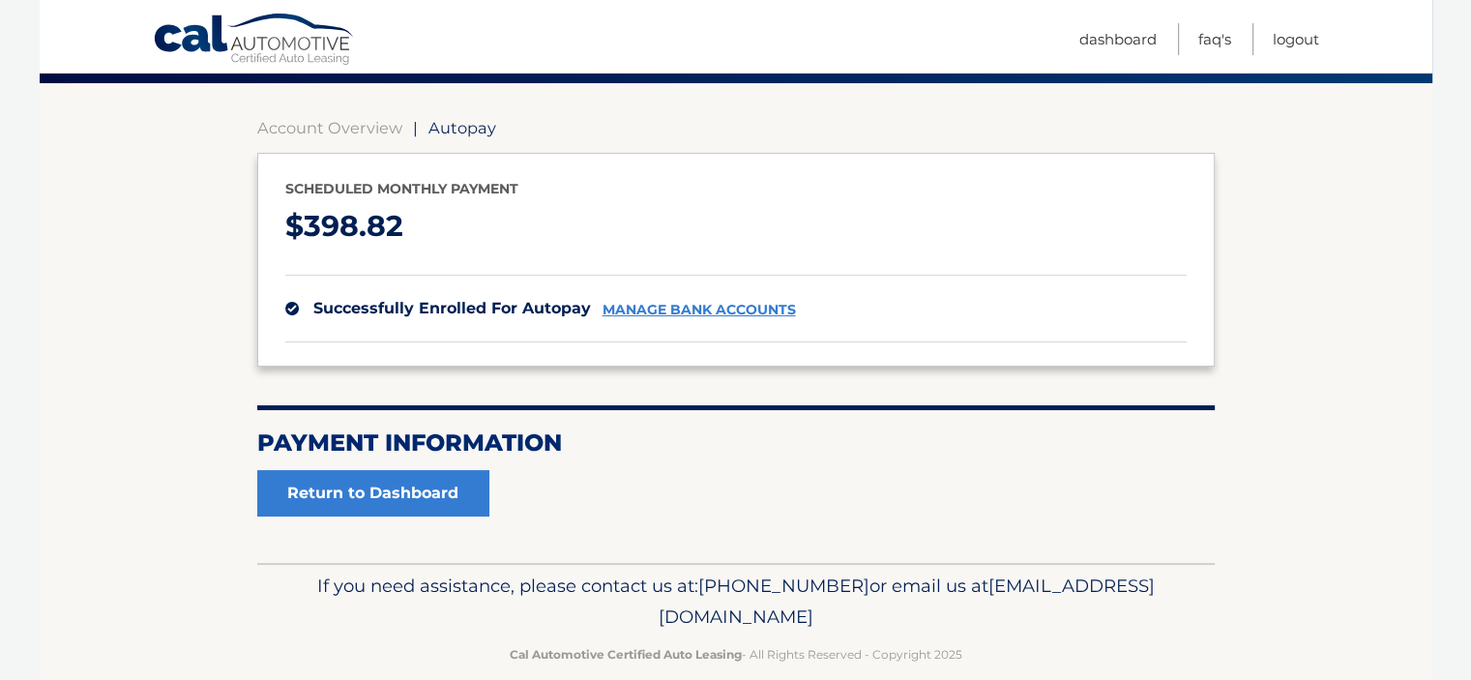
scroll to position [161, 0]
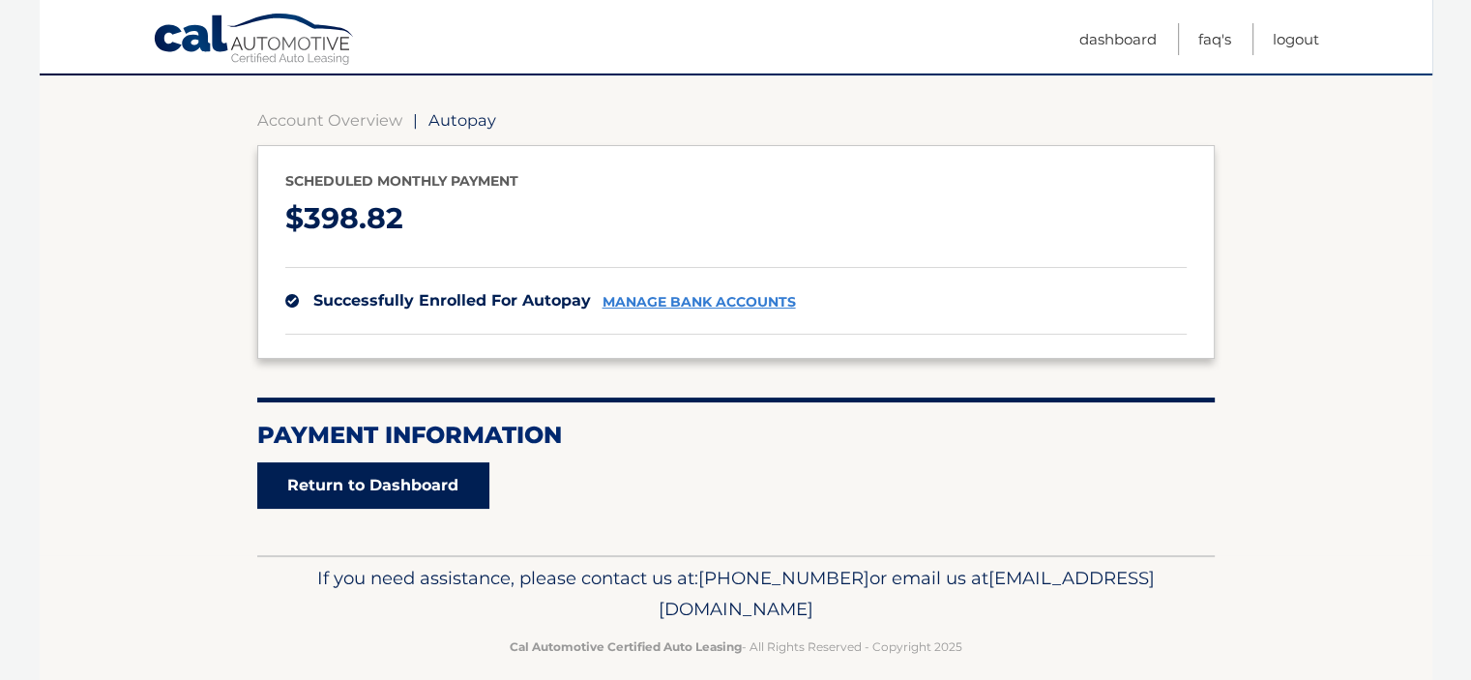
click at [396, 495] on link "Return to Dashboard" at bounding box center [373, 485] width 232 height 46
